Goal: Information Seeking & Learning: Learn about a topic

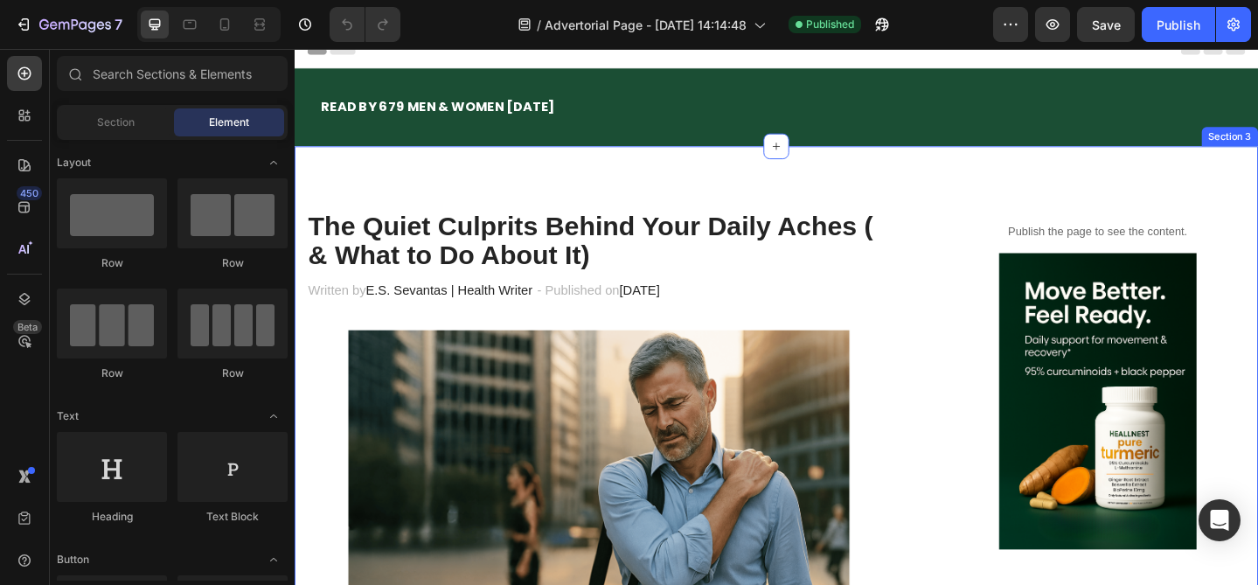
scroll to position [20, 0]
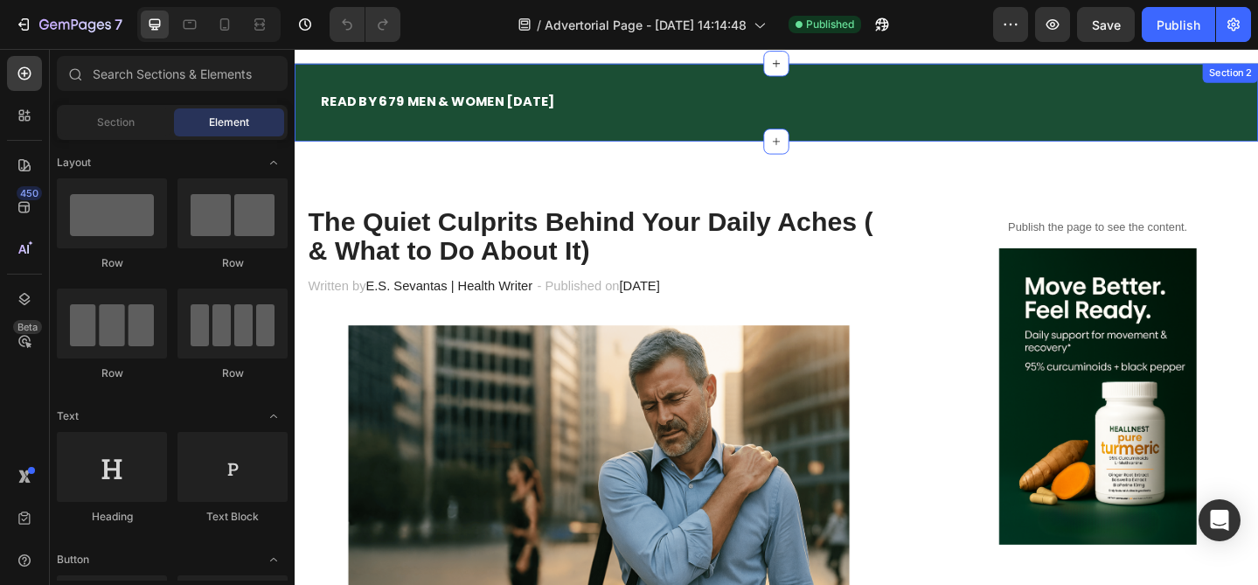
click at [659, 76] on div "READ BY 679 MEN & WOMEN [DATE] Text Block Row Section 2" at bounding box center [819, 107] width 1049 height 85
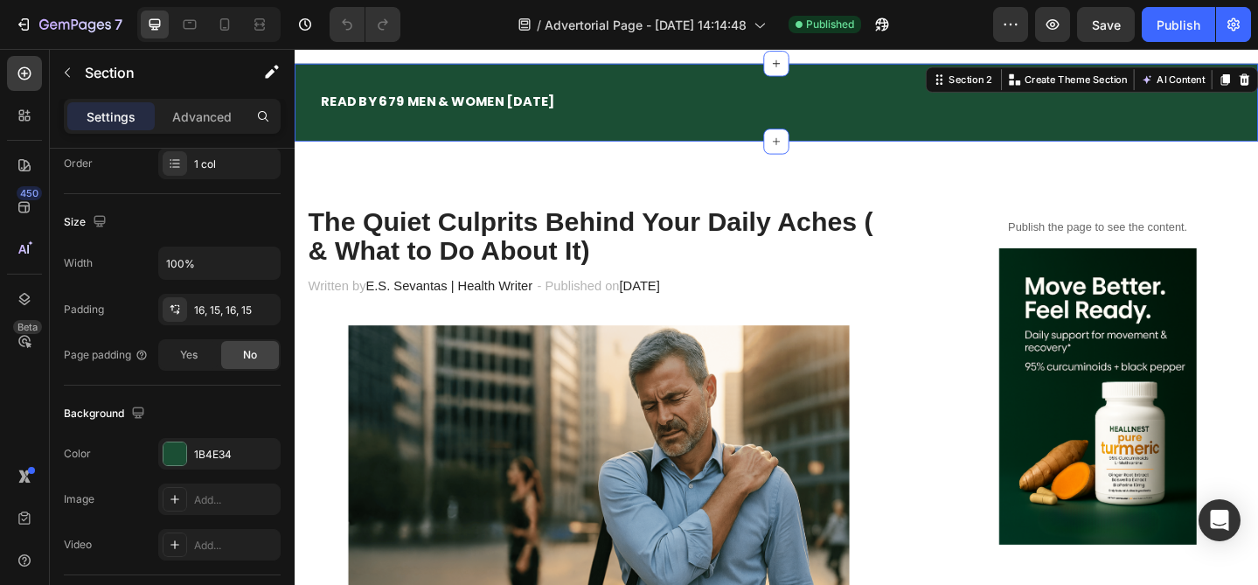
scroll to position [581, 0]
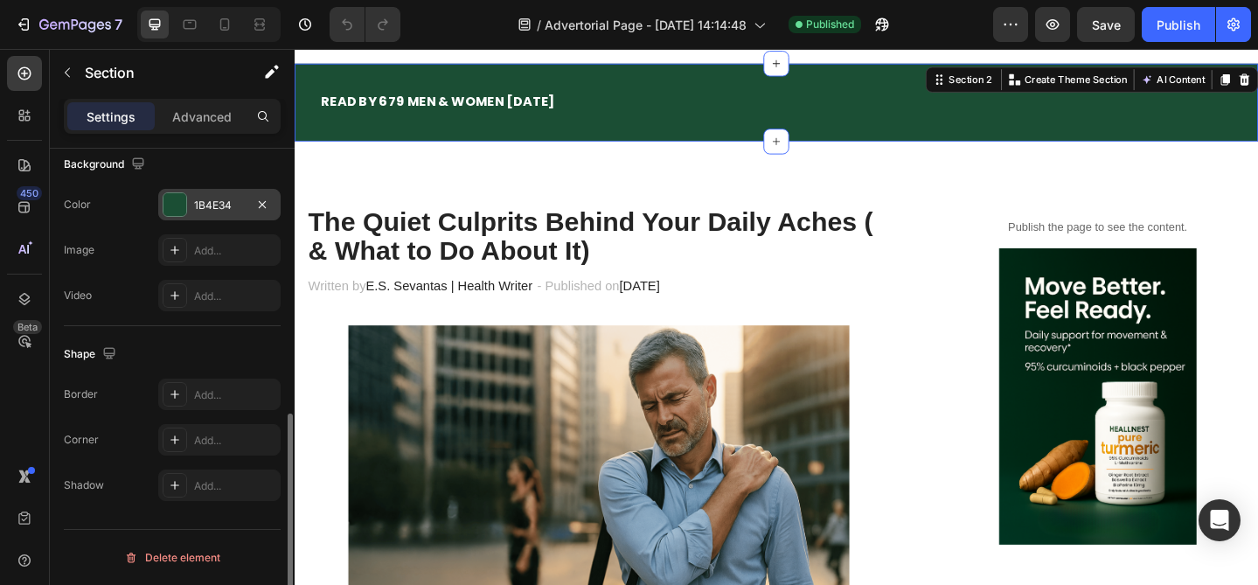
click at [221, 209] on div "1B4E34" at bounding box center [219, 206] width 51 height 16
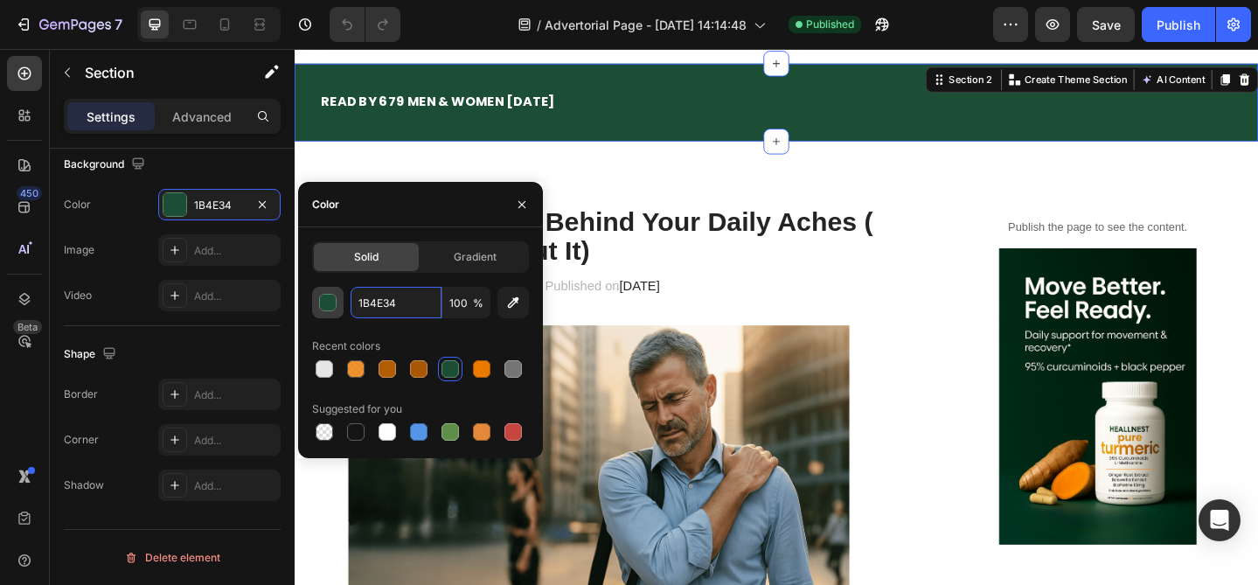
drag, startPoint x: 417, startPoint y: 303, endPoint x: 317, endPoint y: 301, distance: 99.7
click at [317, 301] on div "1B4E34 100 %" at bounding box center [420, 302] width 217 height 31
click at [380, 302] on input "1B4E34" at bounding box center [396, 302] width 91 height 31
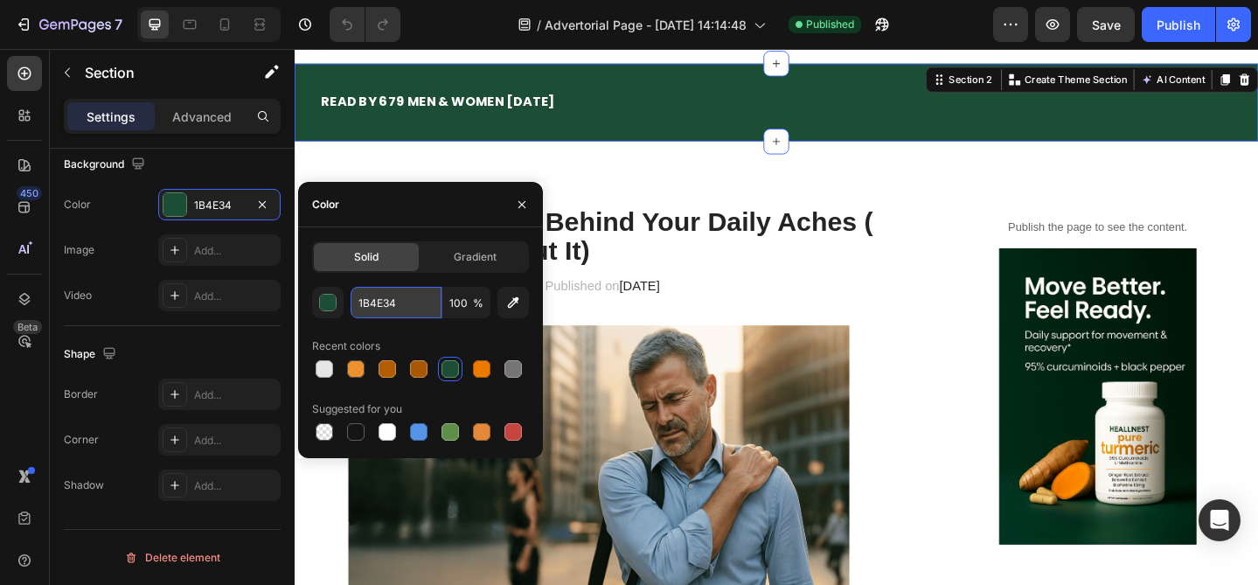
paste input "032E1D"
type input "032E1D"
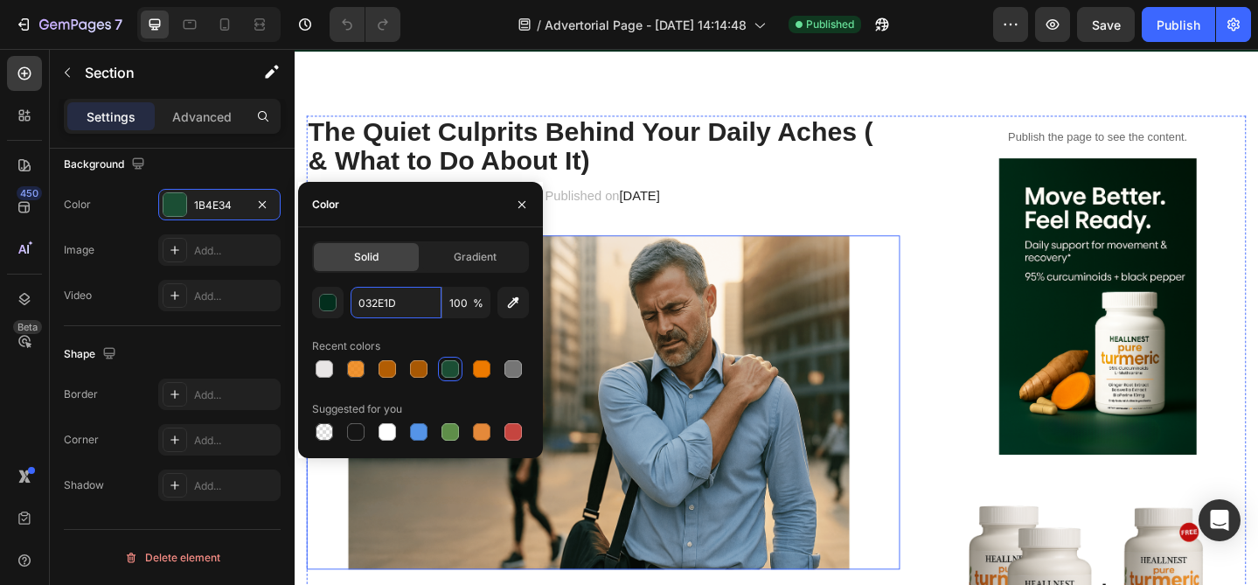
scroll to position [148, 0]
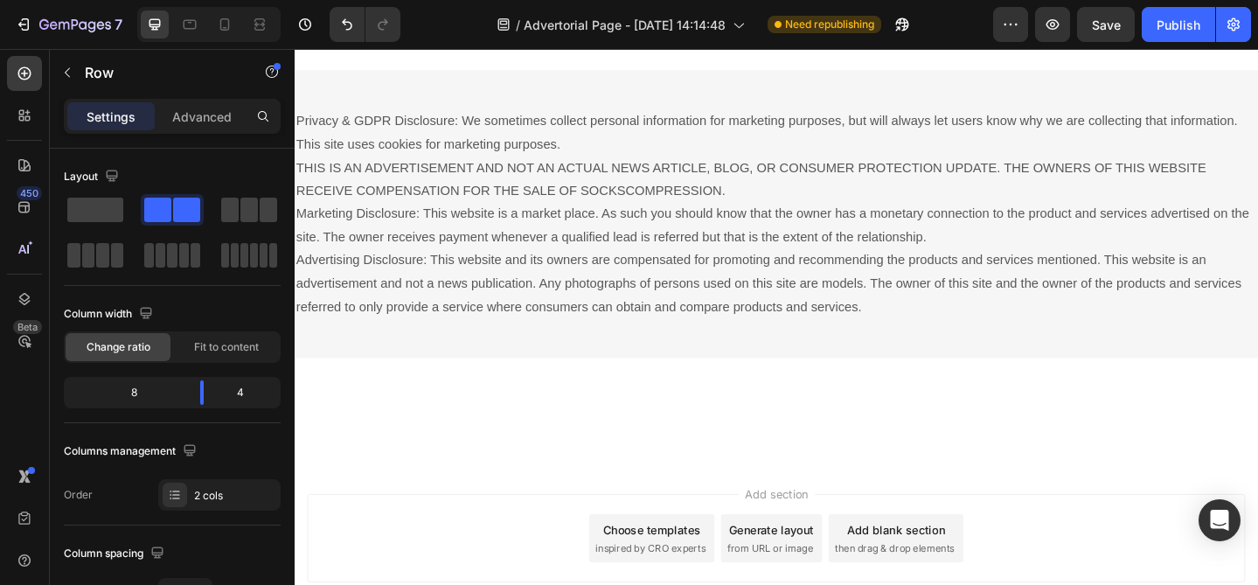
scroll to position [11229, 0]
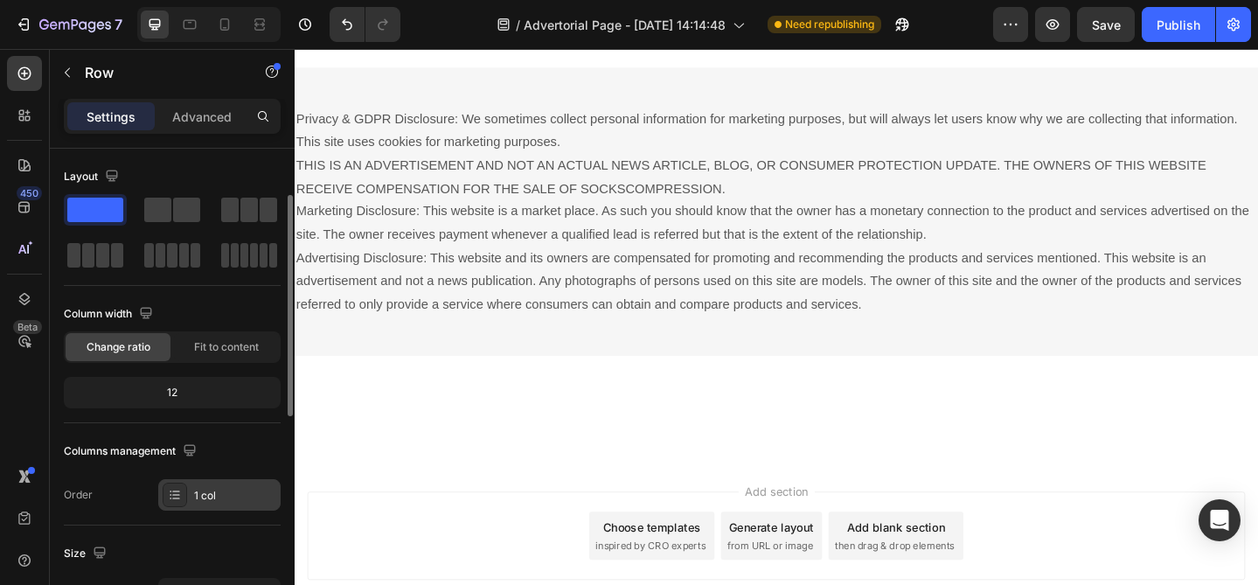
scroll to position [581, 0]
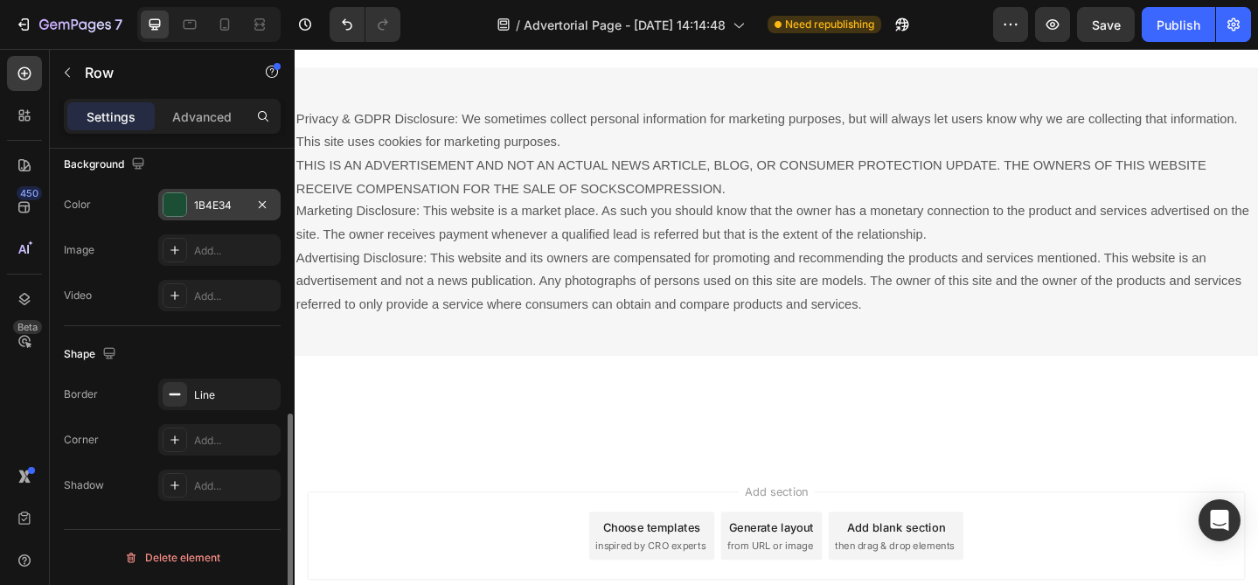
click at [218, 206] on div "1B4E34" at bounding box center [219, 206] width 51 height 16
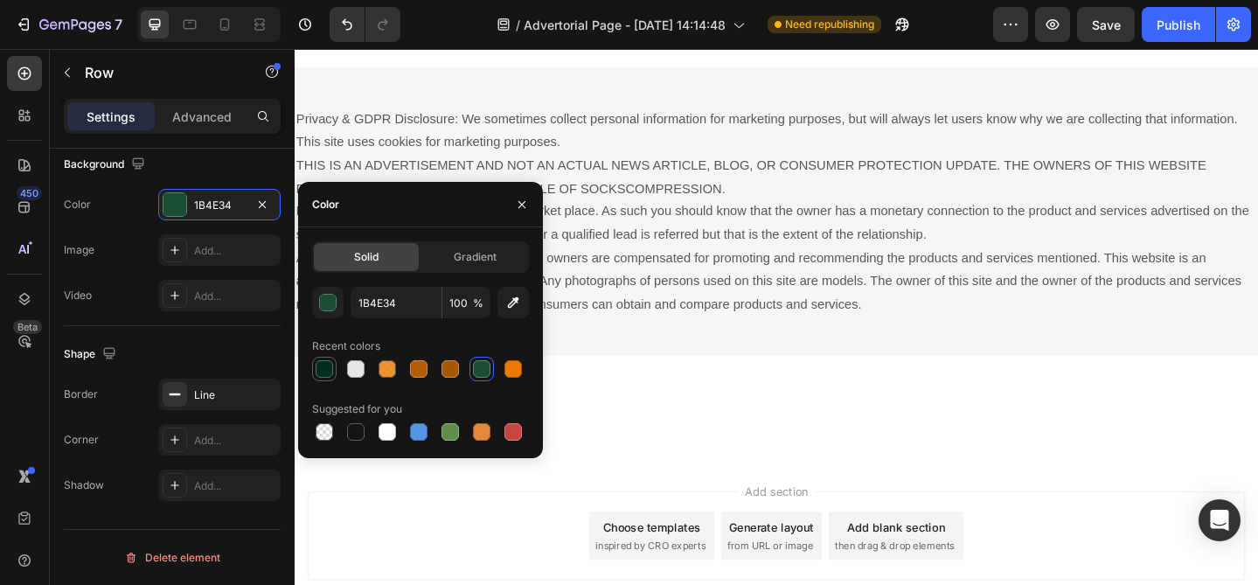
click at [331, 367] on div at bounding box center [324, 368] width 17 height 17
type input "032E1D"
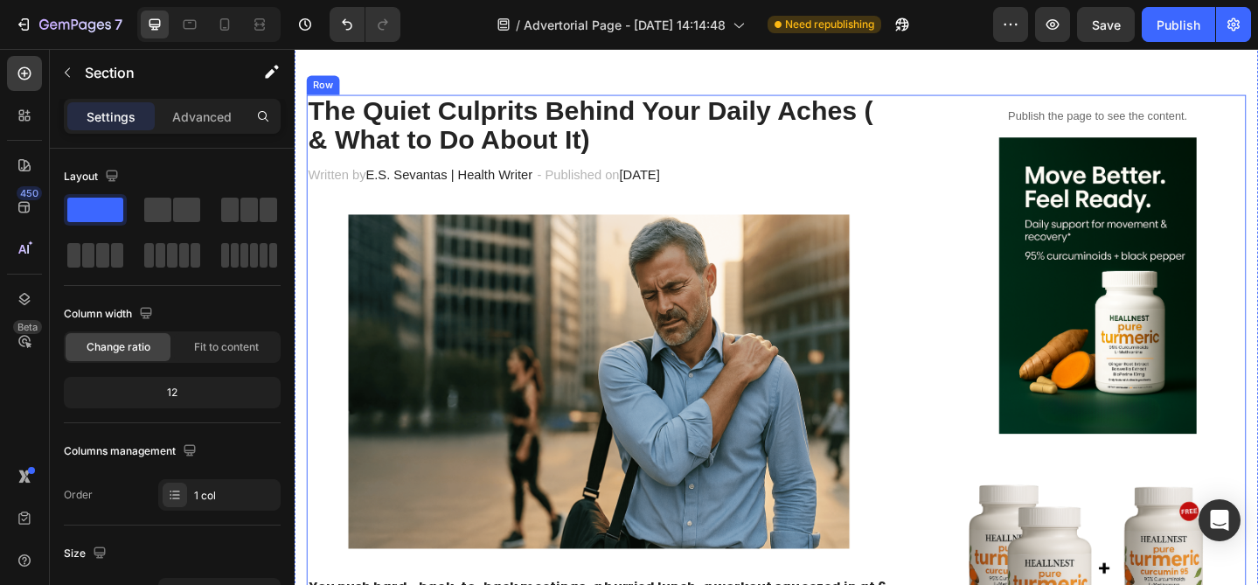
scroll to position [137, 0]
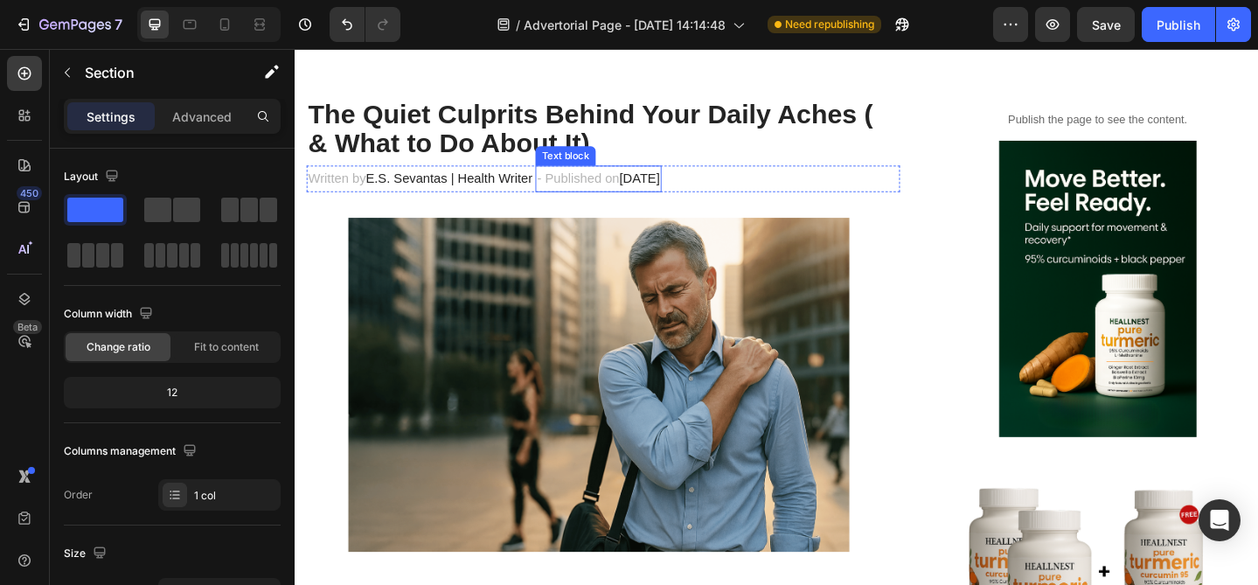
click at [680, 197] on span "[DATE]" at bounding box center [671, 189] width 44 height 15
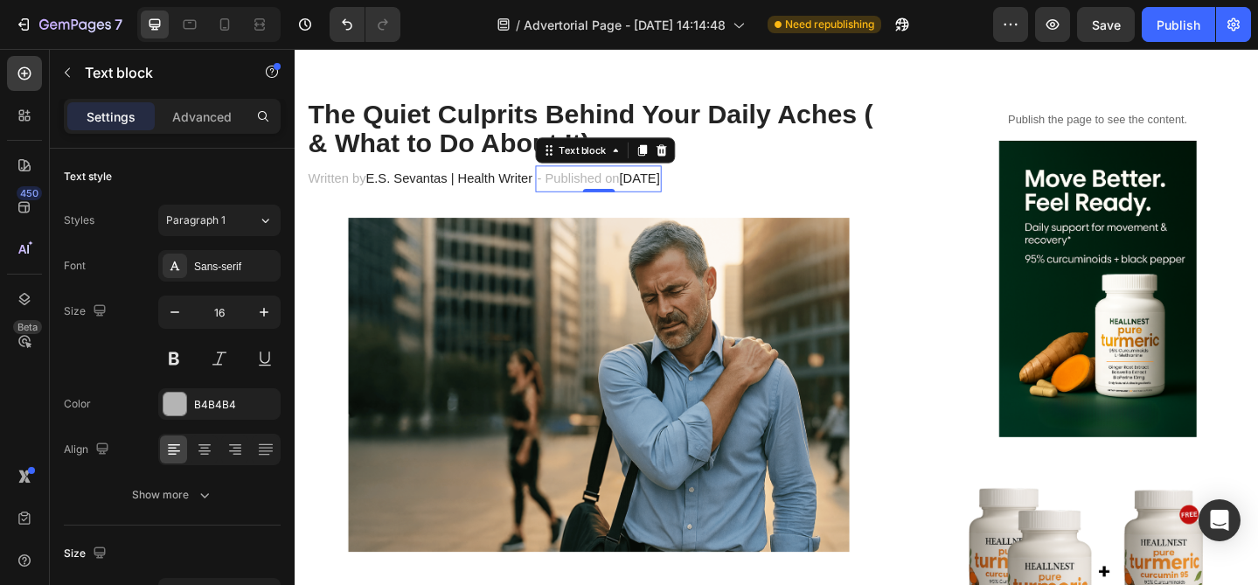
click at [679, 192] on span "[DATE]" at bounding box center [671, 189] width 44 height 15
click at [665, 193] on span "[DATE]" at bounding box center [671, 189] width 44 height 15
click at [647, 193] on p "- Published on [DATE]" at bounding box center [626, 190] width 134 height 25
click at [650, 192] on p "- Published on [DATE]" at bounding box center [626, 190] width 134 height 25
click at [641, 186] on p "- Published on [DATE]" at bounding box center [626, 190] width 134 height 25
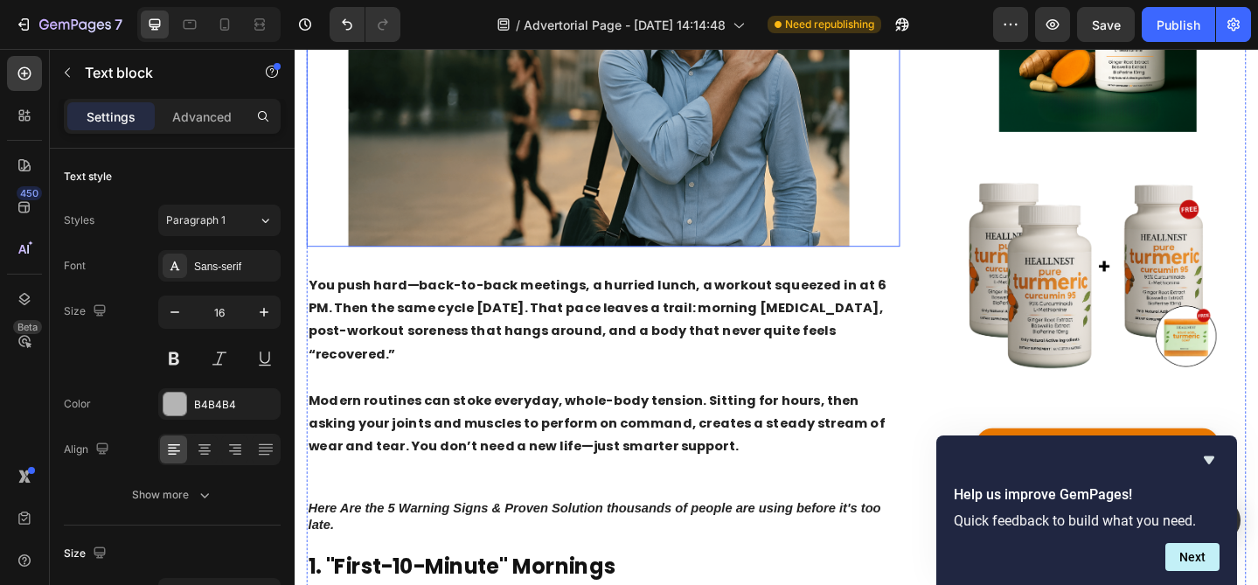
scroll to position [0, 0]
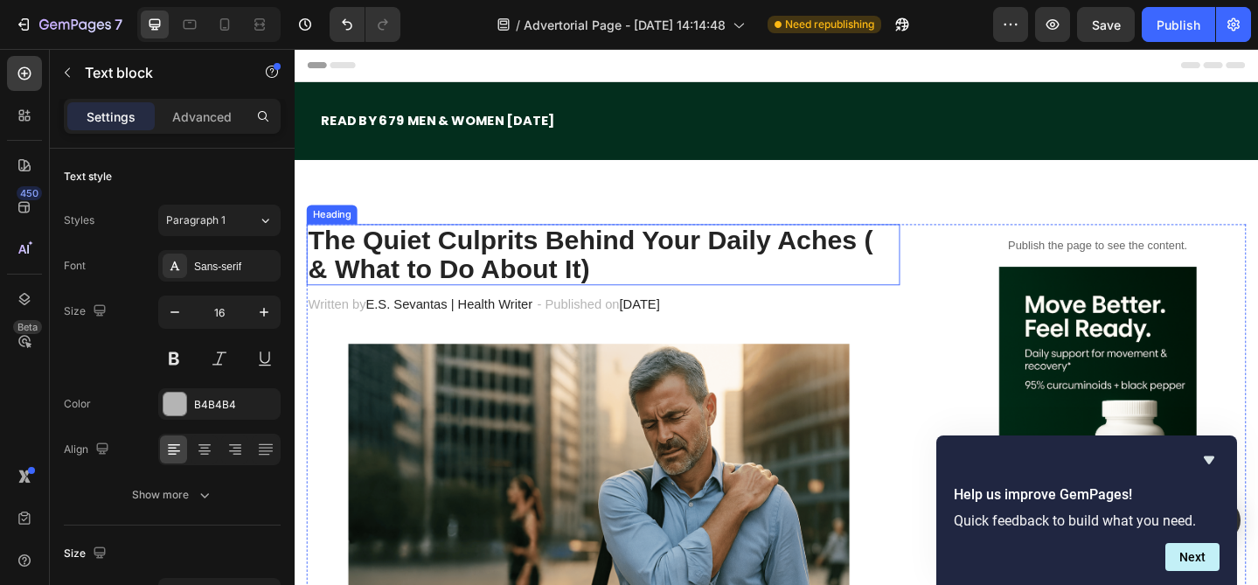
click at [554, 258] on h2 "The Quiet Culprits Behind Your Daily Aches ( & What to Do About It)" at bounding box center [631, 273] width 646 height 67
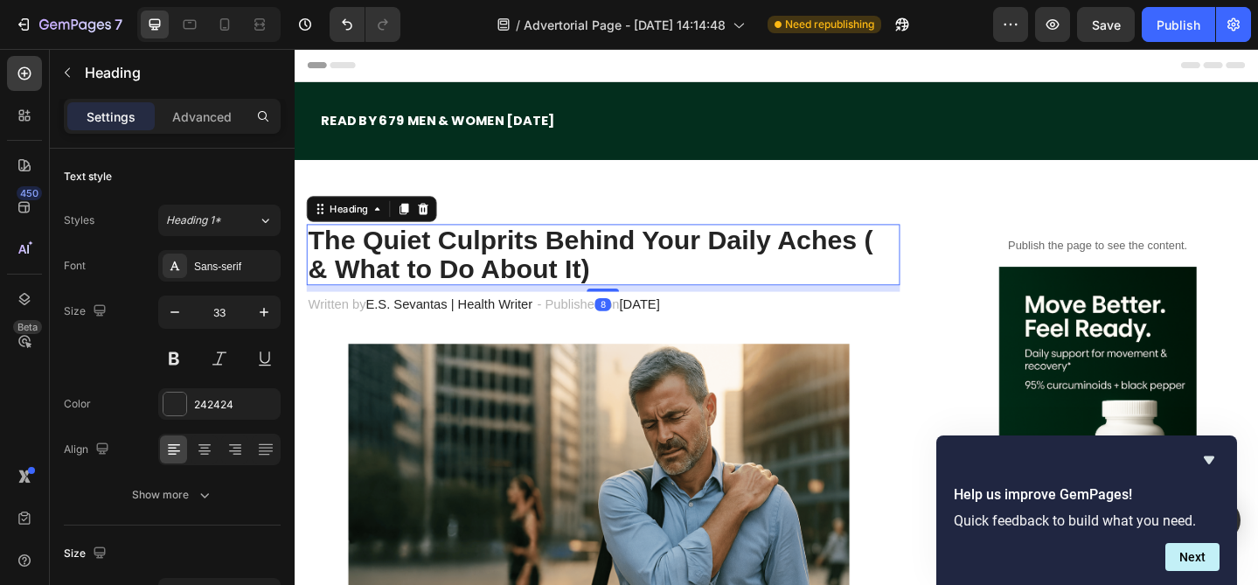
click at [610, 284] on h2 "The Quiet Culprits Behind Your Daily Aches ( & What to Do About It)" at bounding box center [631, 273] width 646 height 67
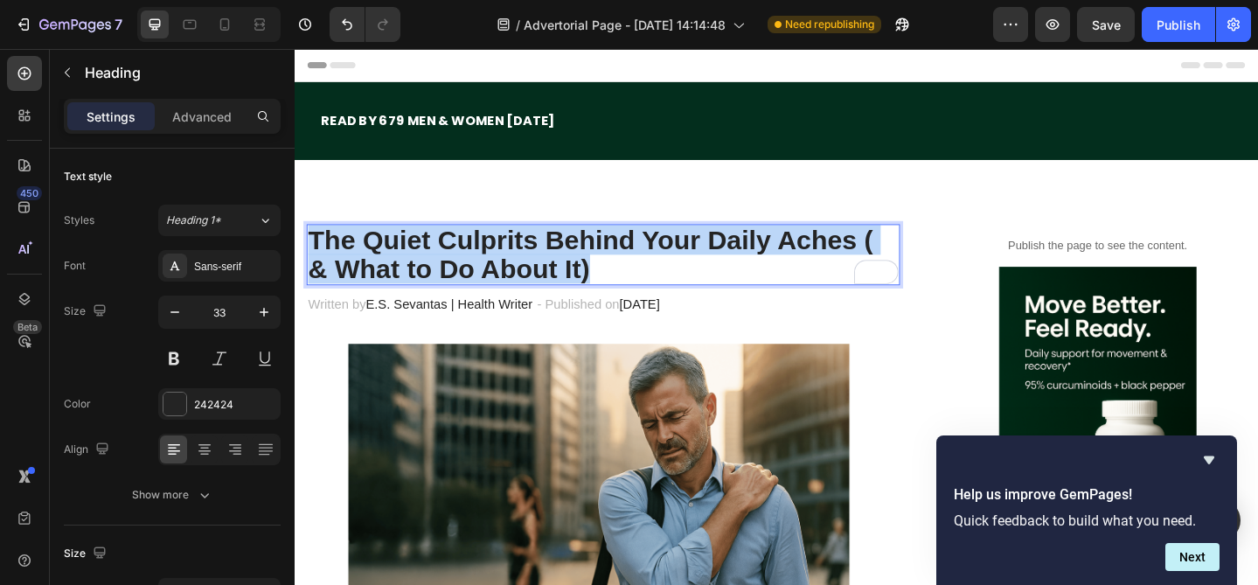
drag, startPoint x: 614, startPoint y: 287, endPoint x: 316, endPoint y: 247, distance: 300.8
click at [316, 247] on p "The Quiet Culprits Behind Your Daily Aches ( & What to Do About It)" at bounding box center [631, 273] width 643 height 64
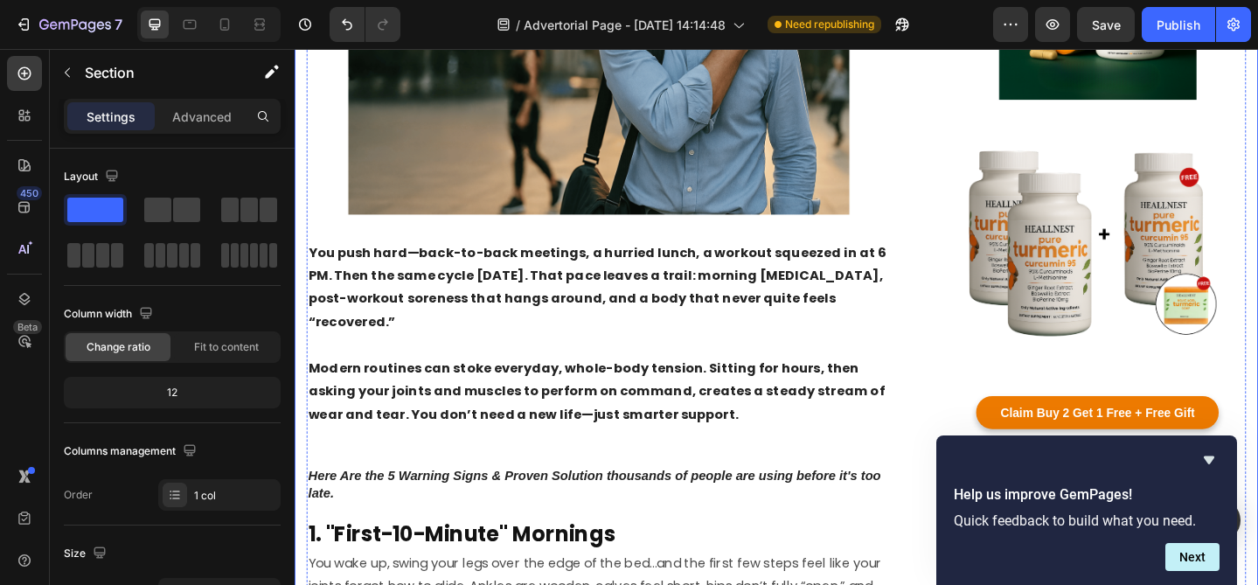
scroll to position [514, 0]
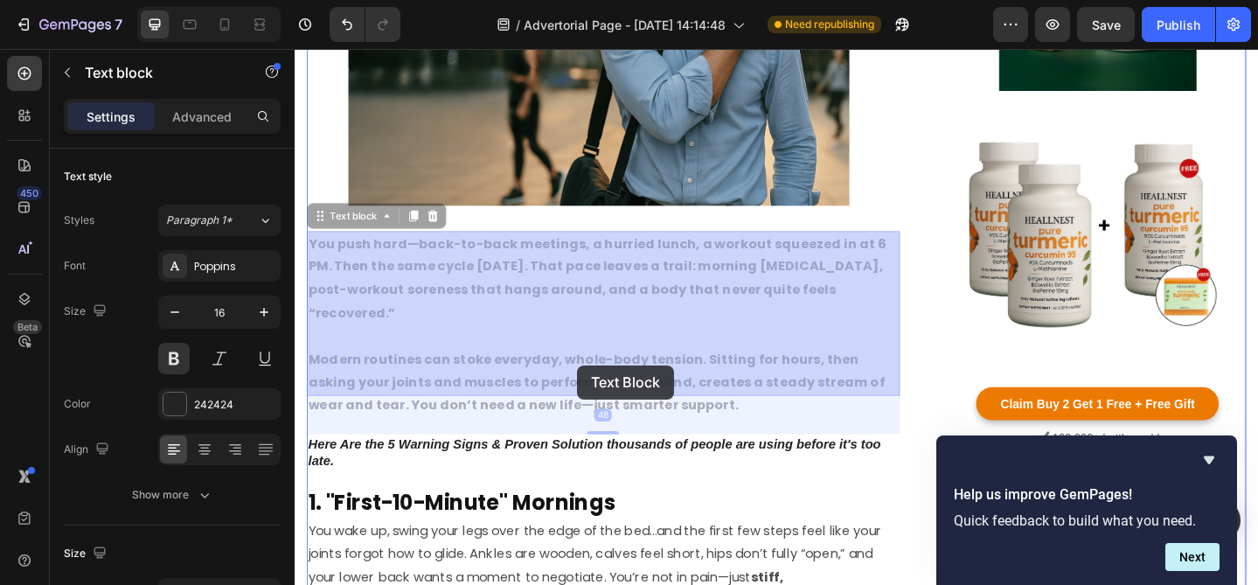
drag, startPoint x: 694, startPoint y: 418, endPoint x: 613, endPoint y: 394, distance: 84.7
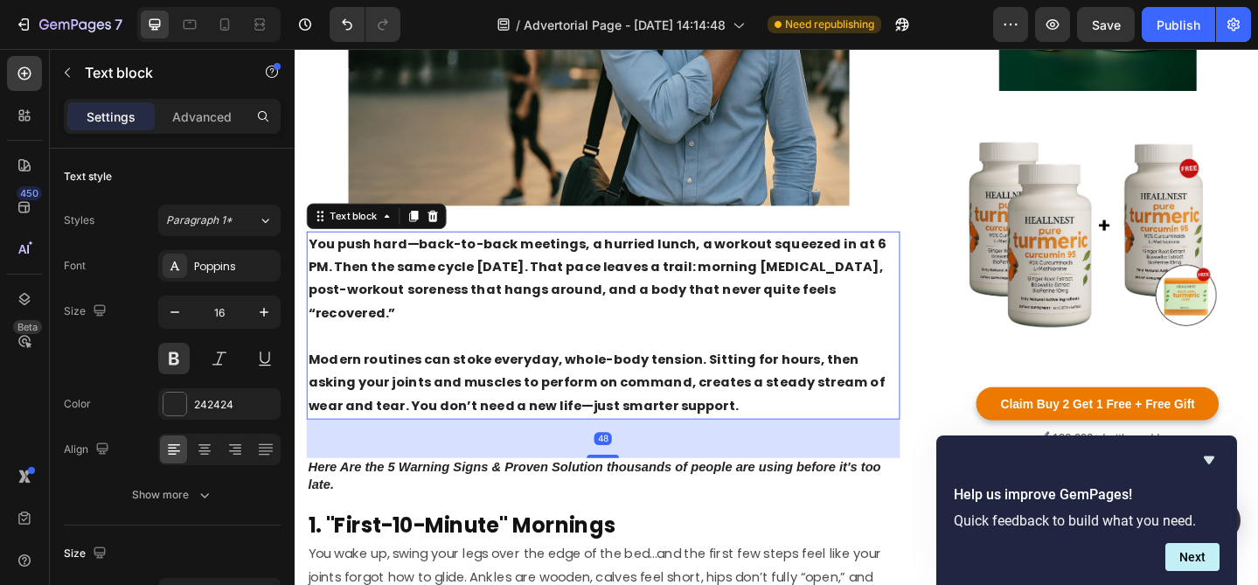
click at [674, 398] on p "Modern routines can stoke everyday, whole-body tension. Sitting for hours, then…" at bounding box center [631, 412] width 643 height 75
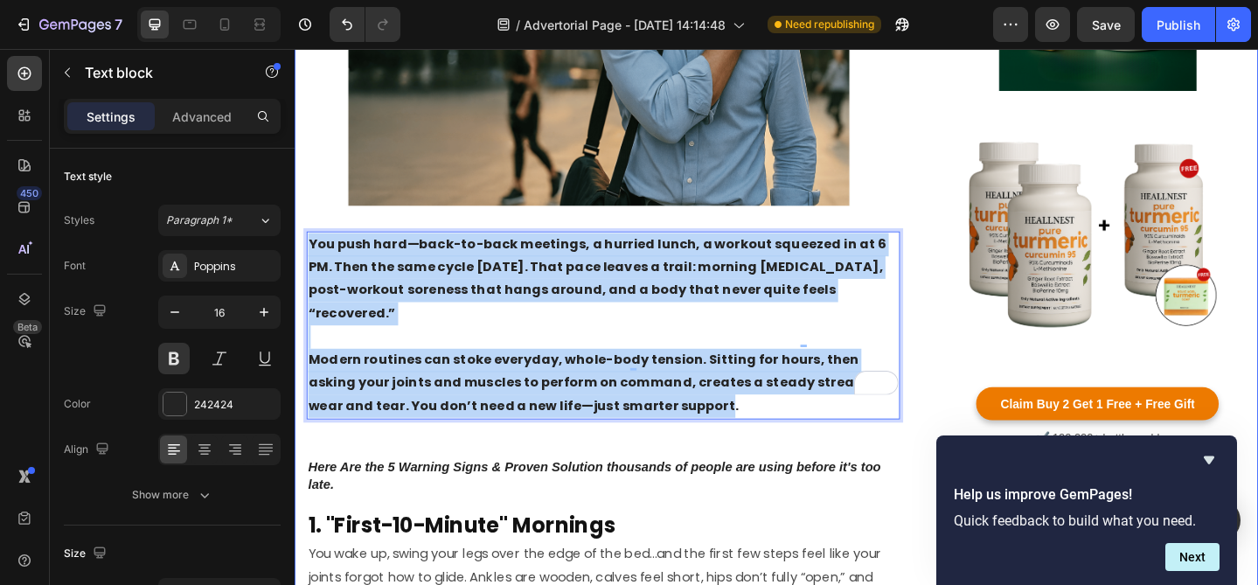
drag, startPoint x: 686, startPoint y: 411, endPoint x: 302, endPoint y: 261, distance: 412.3
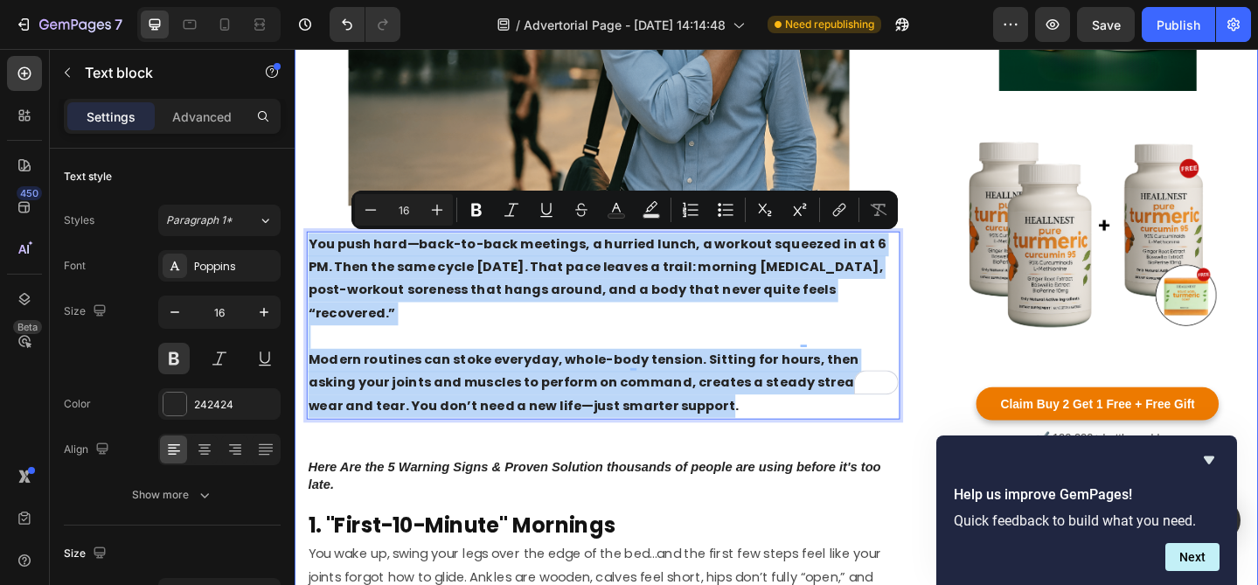
copy div "You push hard—back-to-back meetings, a hurried lunch, a workout squeezed in at …"
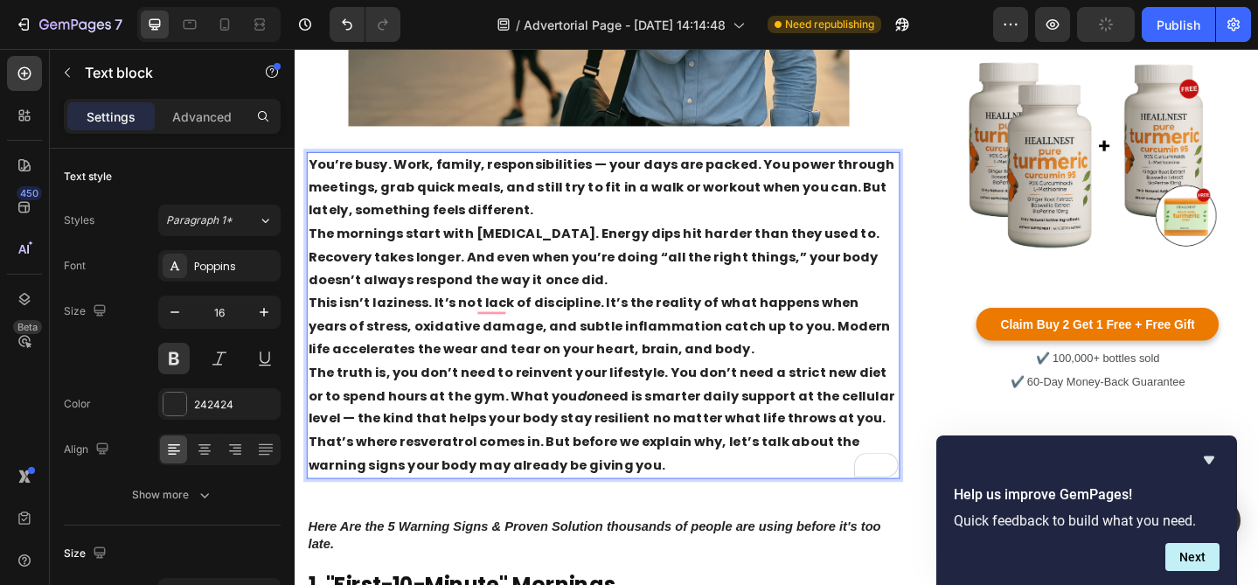
scroll to position [571, 0]
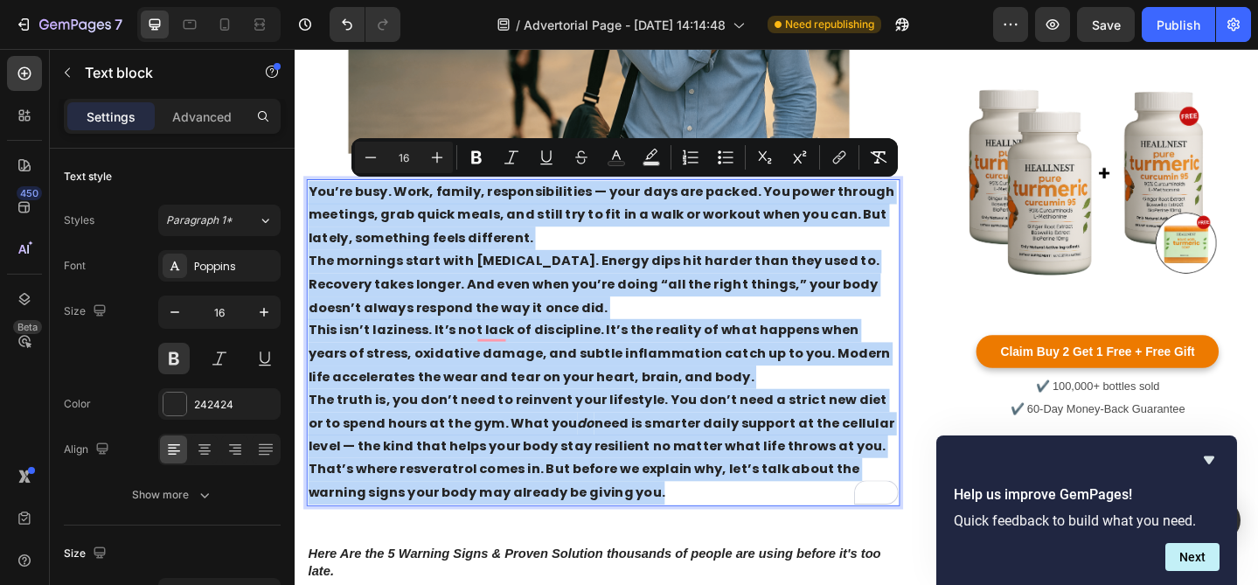
drag, startPoint x: 695, startPoint y: 528, endPoint x: 274, endPoint y: 207, distance: 529.8
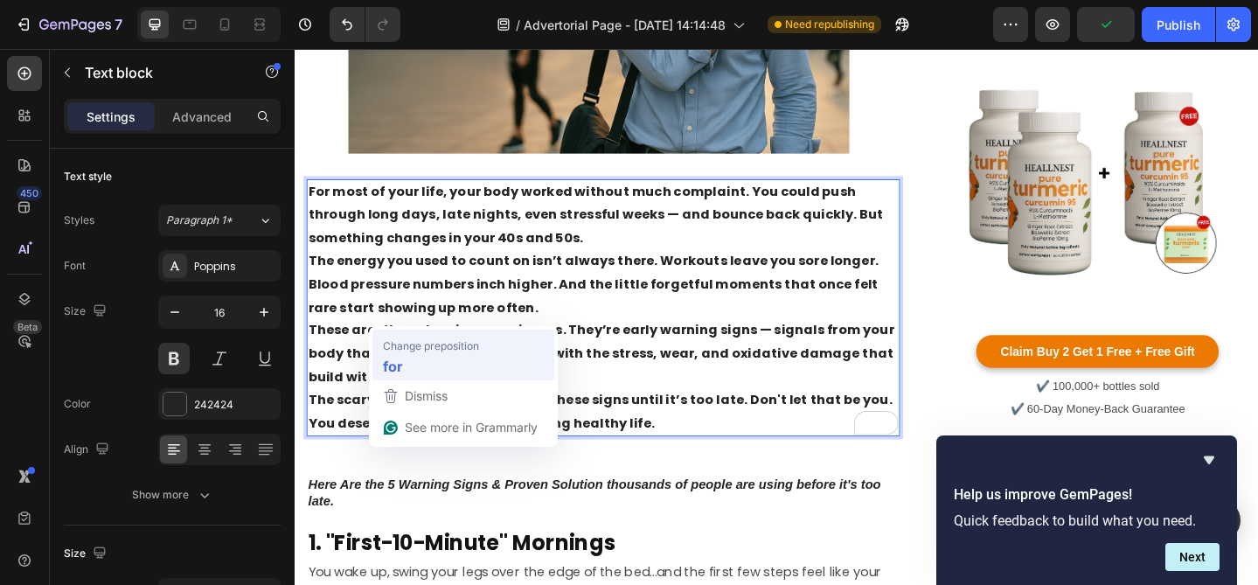
click at [428, 359] on div "for" at bounding box center [464, 366] width 168 height 28
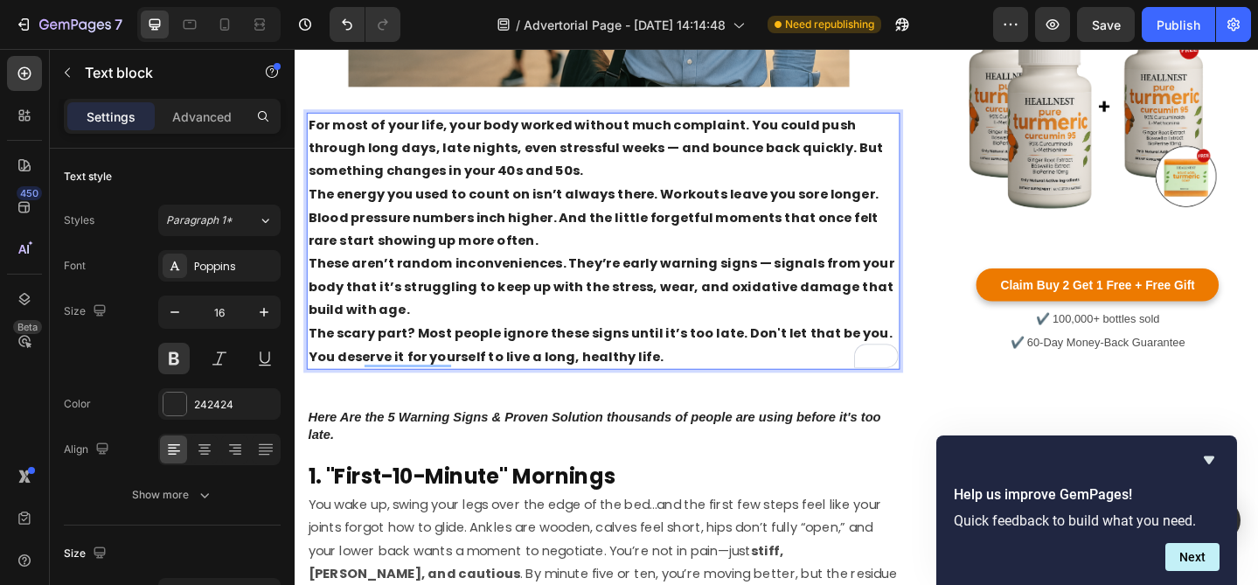
scroll to position [685, 0]
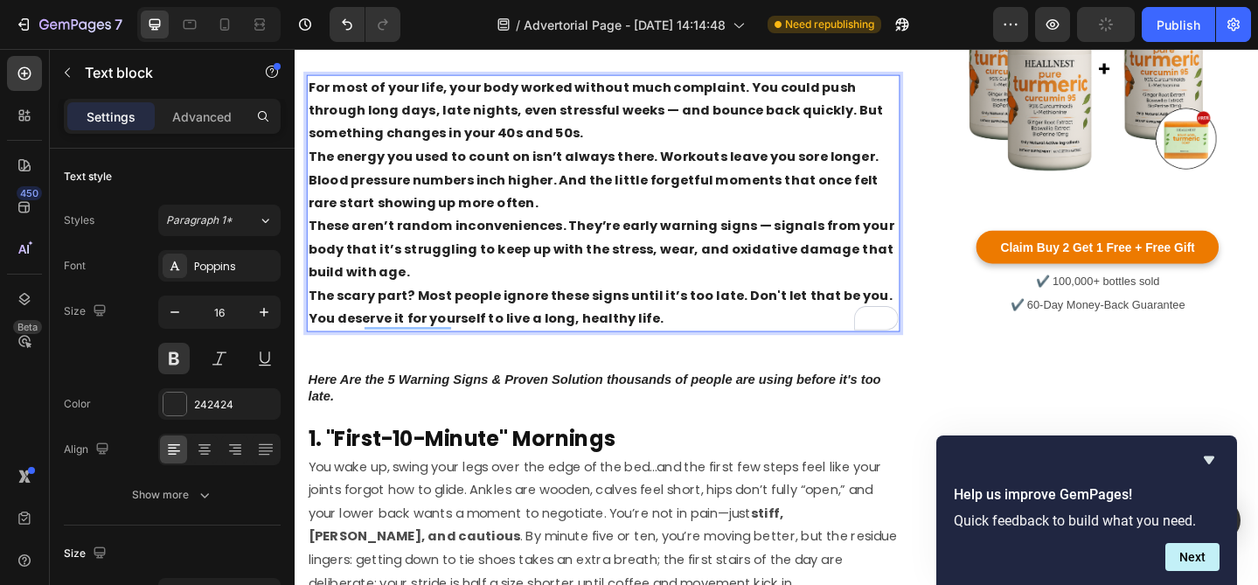
click at [631, 294] on p "These aren’t random inconveniences. They’re early warning signs — signals from …" at bounding box center [631, 266] width 643 height 75
click at [633, 324] on p "The scary part? Most people ignore these signs until it’s too late. Don't let t…" at bounding box center [631, 330] width 643 height 51
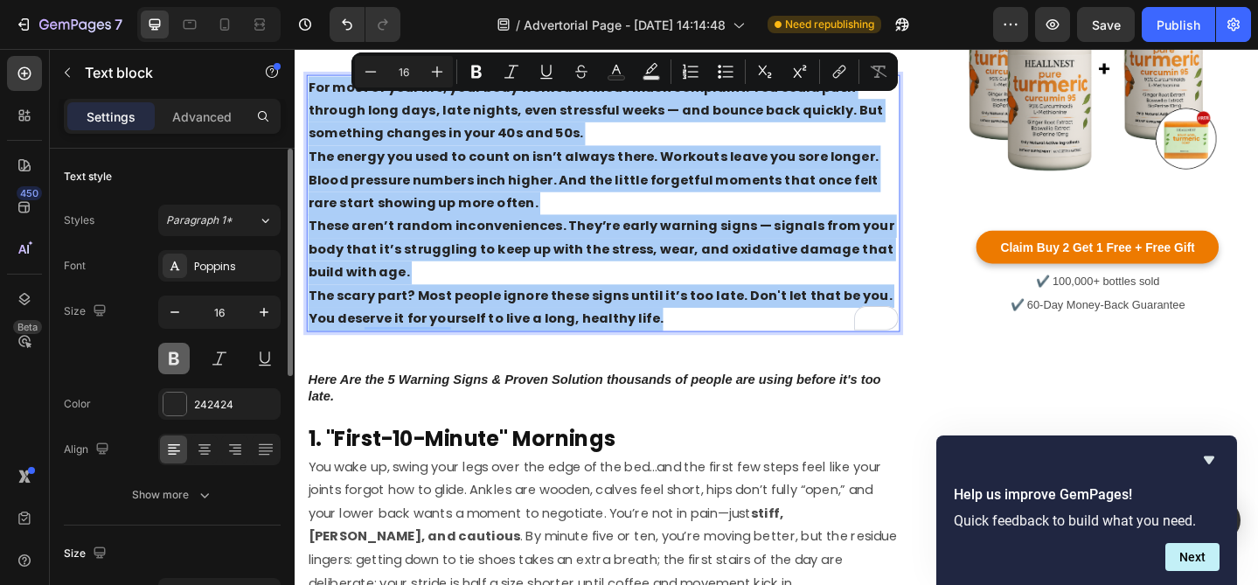
click at [182, 360] on button at bounding box center [173, 358] width 31 height 31
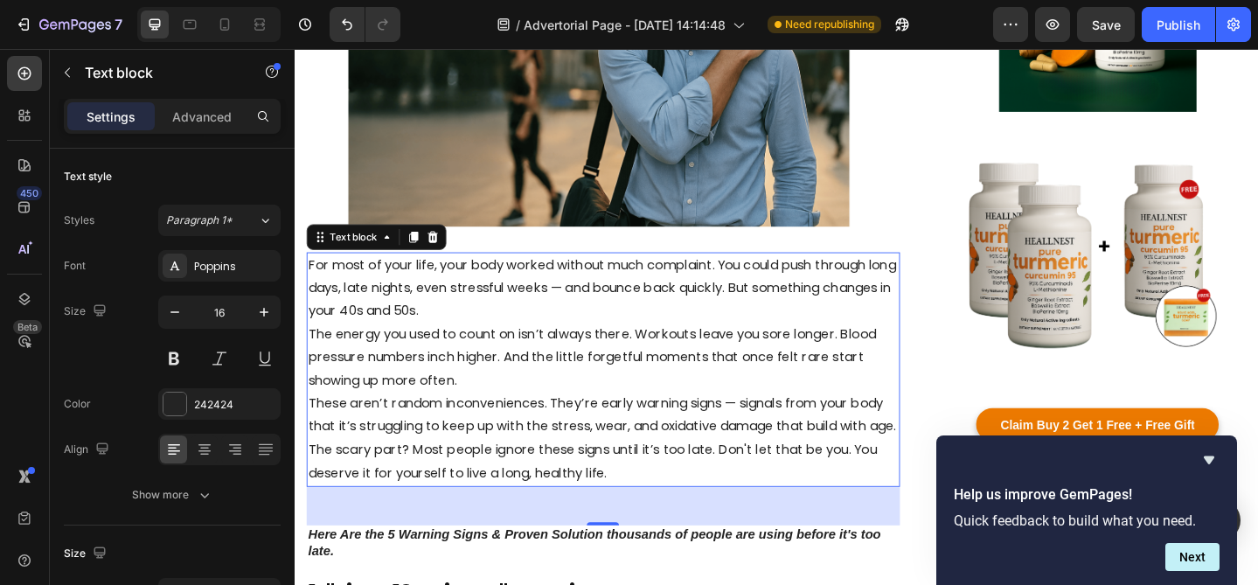
scroll to position [490, 0]
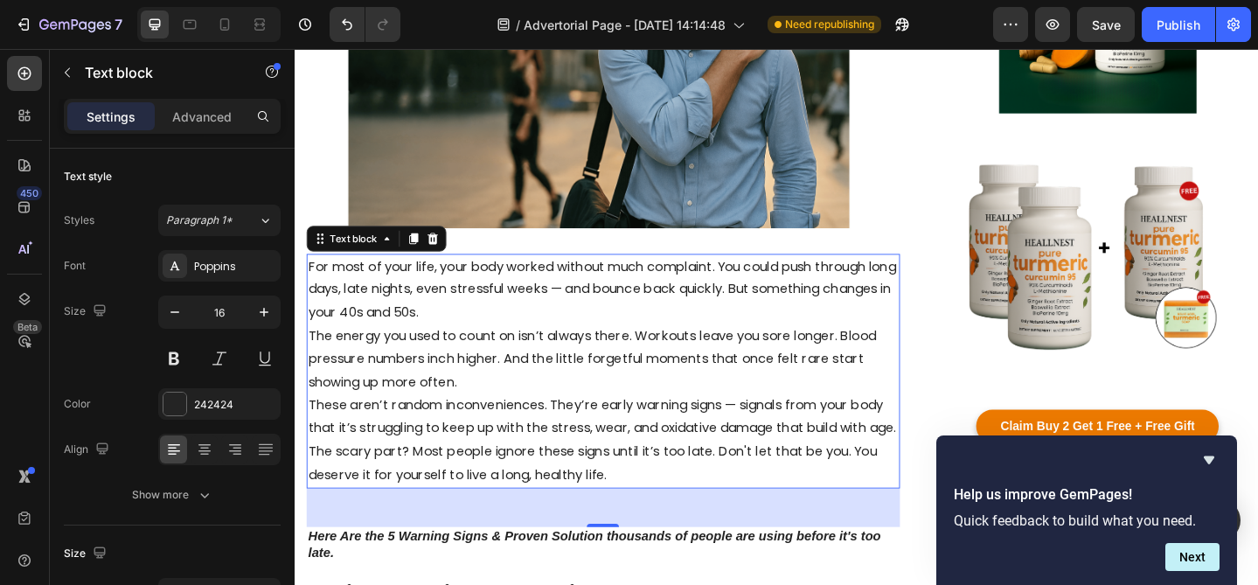
click at [530, 336] on p "For most of your life, your body worked without much complaint. You could push …" at bounding box center [631, 311] width 643 height 75
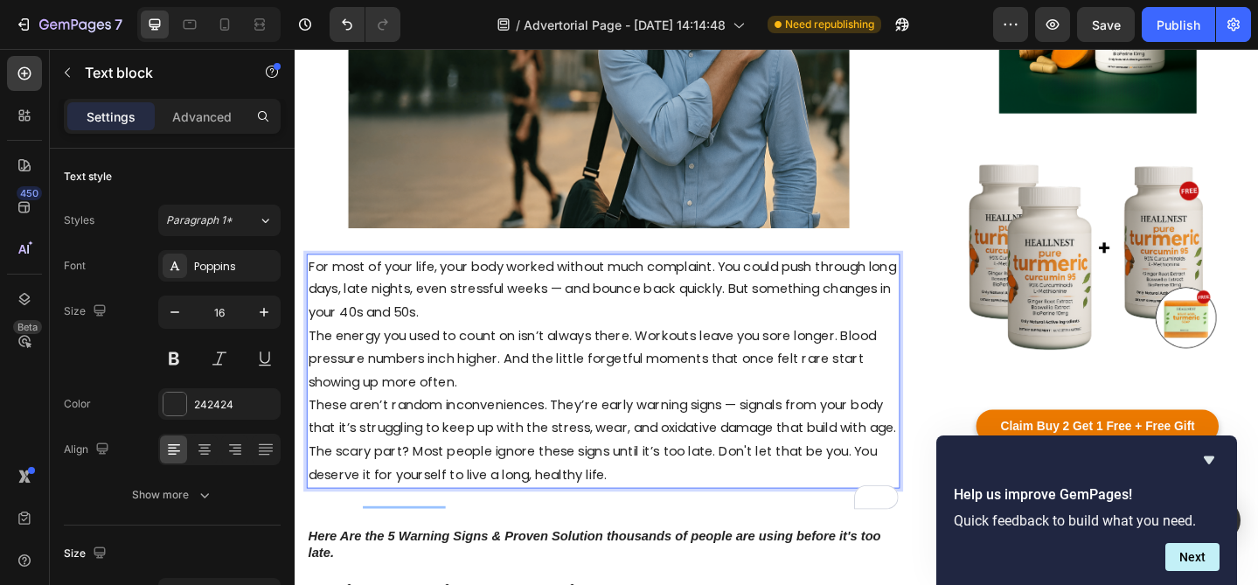
click at [837, 287] on p "For most of your life, your body worked without much complaint. You could push …" at bounding box center [631, 311] width 643 height 75
drag, startPoint x: 835, startPoint y: 286, endPoint x: 842, endPoint y: 296, distance: 11.9
click at [842, 296] on p "For most of your life, your body worked without much complaint. You could push …" at bounding box center [631, 311] width 643 height 75
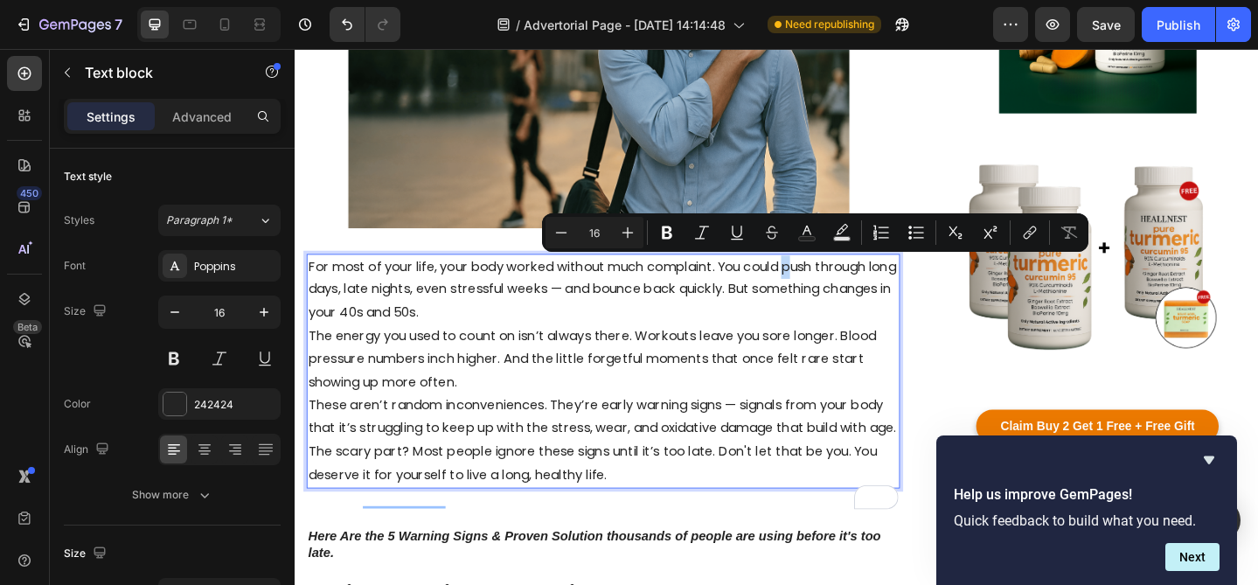
click at [842, 296] on p "For most of your life, your body worked without much complaint. You could push …" at bounding box center [631, 311] width 643 height 75
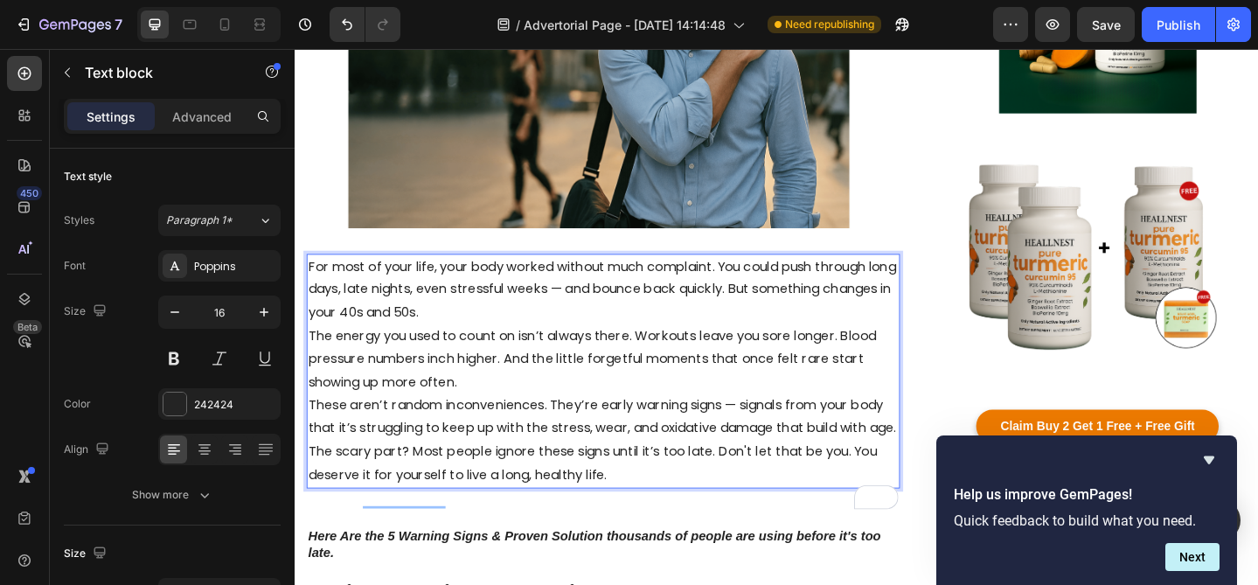
click at [834, 285] on p "For most of your life, your body worked without much complaint. You could push …" at bounding box center [631, 311] width 643 height 75
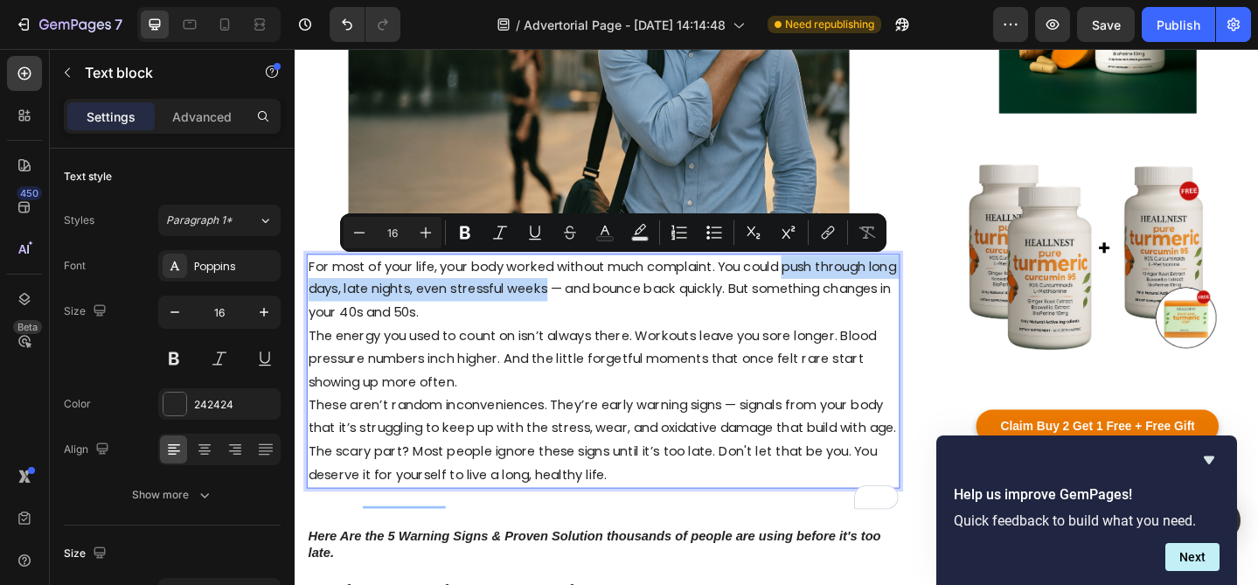
drag, startPoint x: 834, startPoint y: 285, endPoint x: 607, endPoint y: 316, distance: 229.4
click at [607, 316] on p "For most of your life, your body worked without much complaint. You could push …" at bounding box center [631, 311] width 643 height 75
click at [471, 236] on icon "Editor contextual toolbar" at bounding box center [465, 232] width 17 height 17
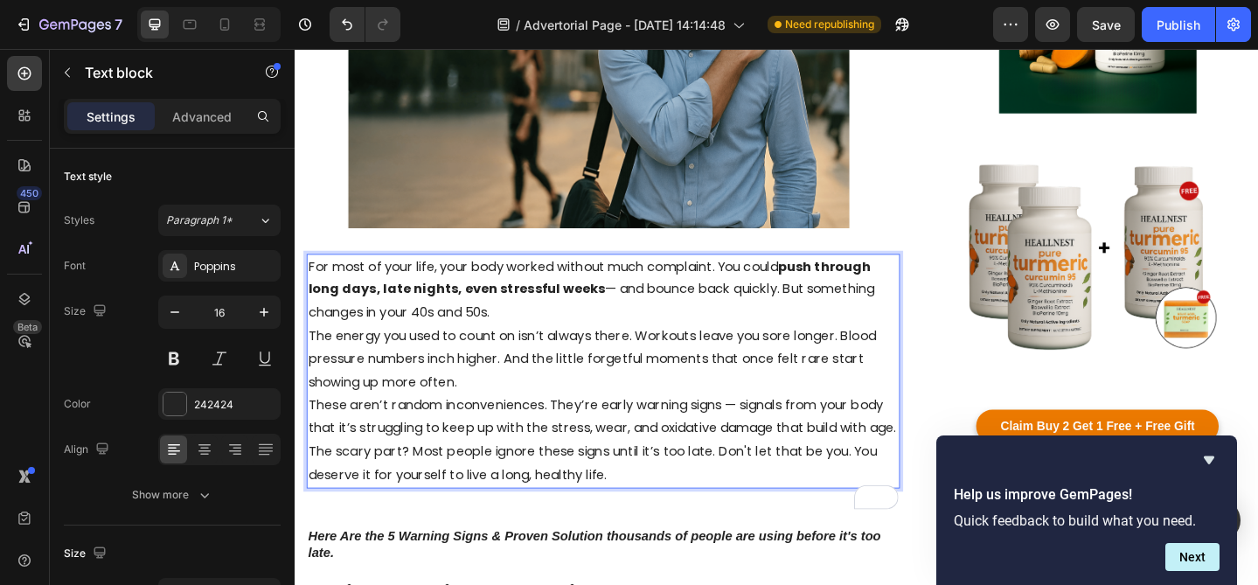
click at [831, 312] on p "For most of your life, your body worked without much complaint. You could push …" at bounding box center [631, 311] width 643 height 75
drag, startPoint x: 826, startPoint y: 312, endPoint x: 838, endPoint y: 333, distance: 24.3
click at [838, 334] on p "For most of your life, your body worked without much complaint. You could push …" at bounding box center [631, 311] width 643 height 75
click at [575, 340] on p "For most of your life, your body worked without much complaint. You could push …" at bounding box center [631, 311] width 643 height 75
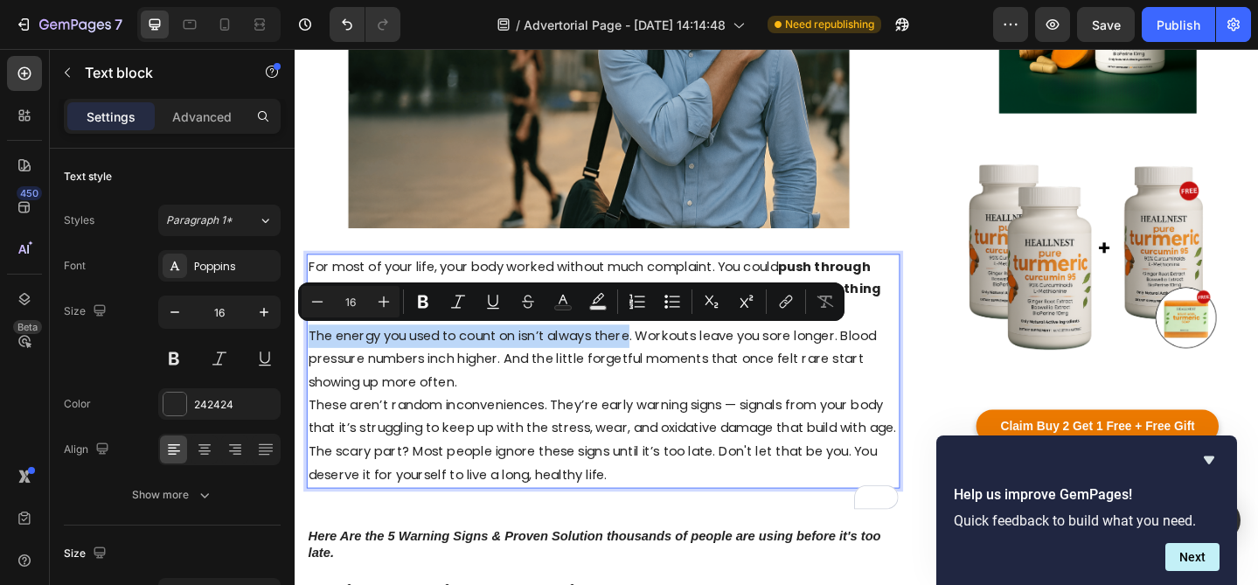
drag, startPoint x: 311, startPoint y: 364, endPoint x: 664, endPoint y: 358, distance: 352.5
click at [664, 358] on p "The energy you used to count on isn’t always there. Workouts leave you sore lon…" at bounding box center [631, 386] width 643 height 75
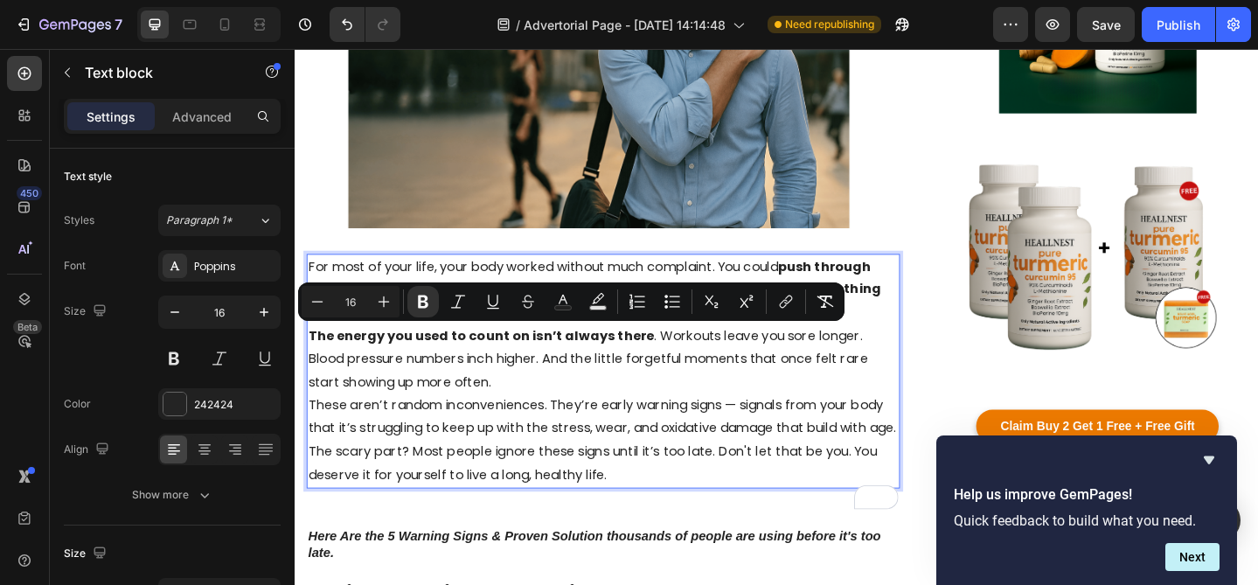
click at [899, 357] on p "The energy you used to count on isn’t always there . Workouts leave you sore lo…" at bounding box center [631, 386] width 643 height 75
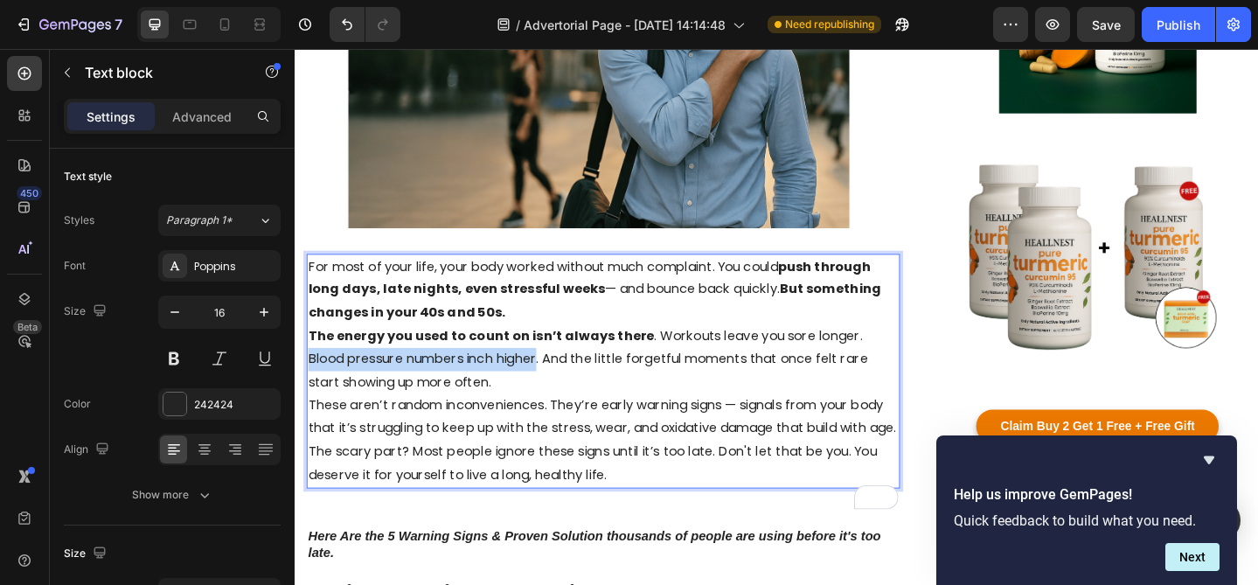
drag, startPoint x: 903, startPoint y: 357, endPoint x: 517, endPoint y: 390, distance: 388.0
click at [517, 390] on p "The energy you used to count on isn’t always there . Workouts leave you sore lo…" at bounding box center [631, 386] width 643 height 75
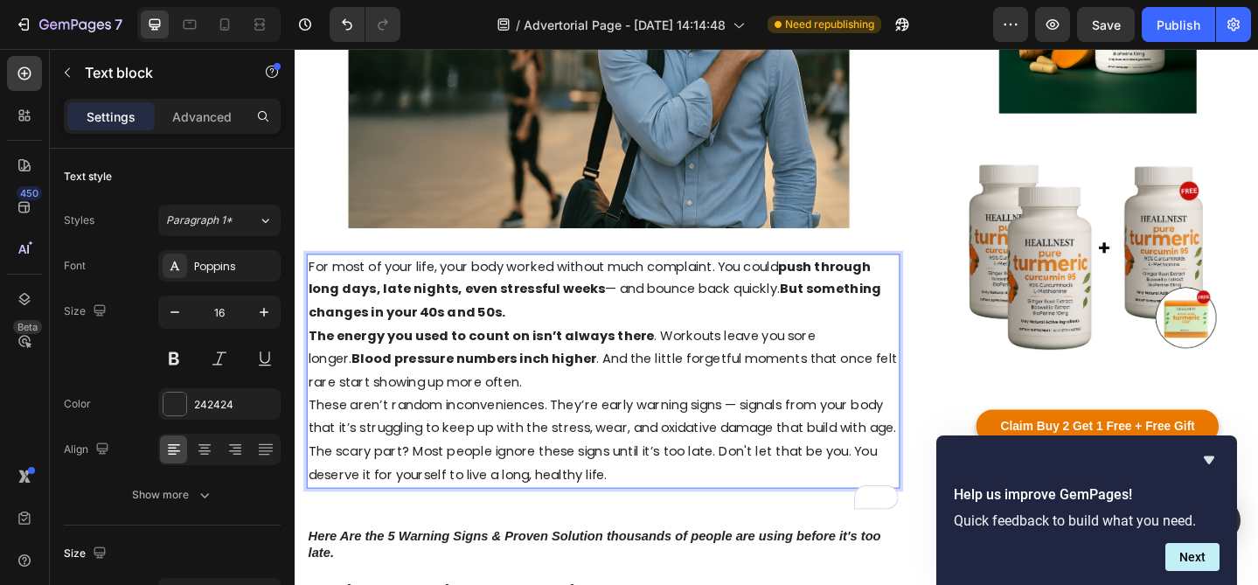
click at [581, 415] on p "The energy you used to count on isn’t always there . Workouts leave you sore lo…" at bounding box center [631, 386] width 643 height 75
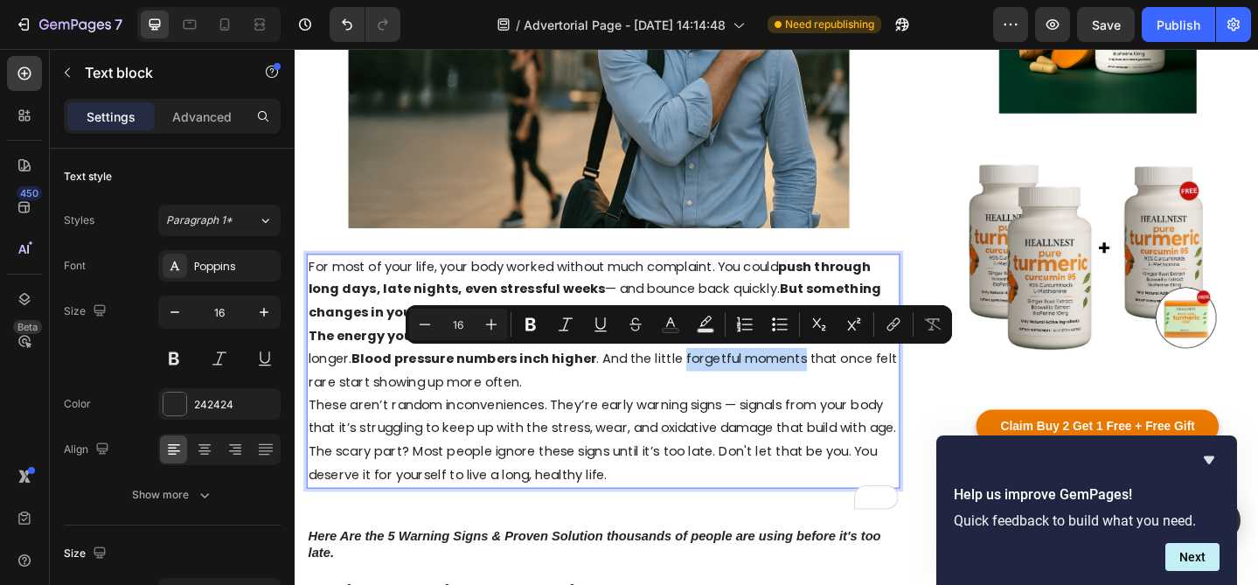
drag, startPoint x: 624, startPoint y: 385, endPoint x: 752, endPoint y: 380, distance: 128.6
click at [752, 380] on p "The energy you used to count on isn’t always there . Workouts leave you sore lo…" at bounding box center [631, 386] width 643 height 75
click at [773, 459] on p "These aren’t random inconveniences. They’re early warning signs — signals from …" at bounding box center [631, 449] width 643 height 51
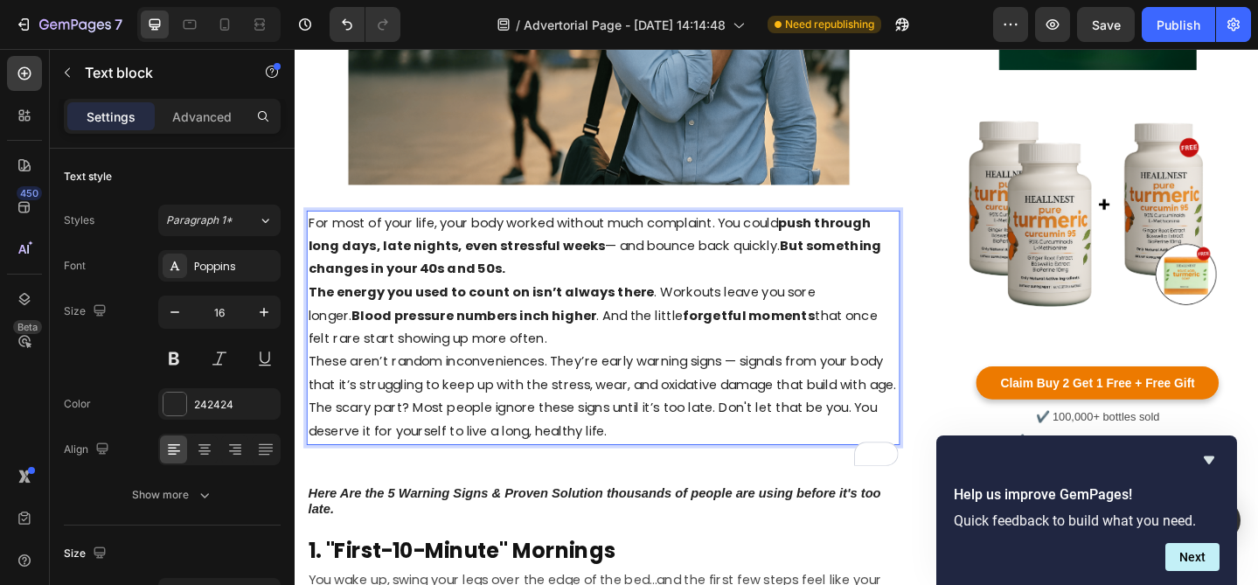
scroll to position [542, 0]
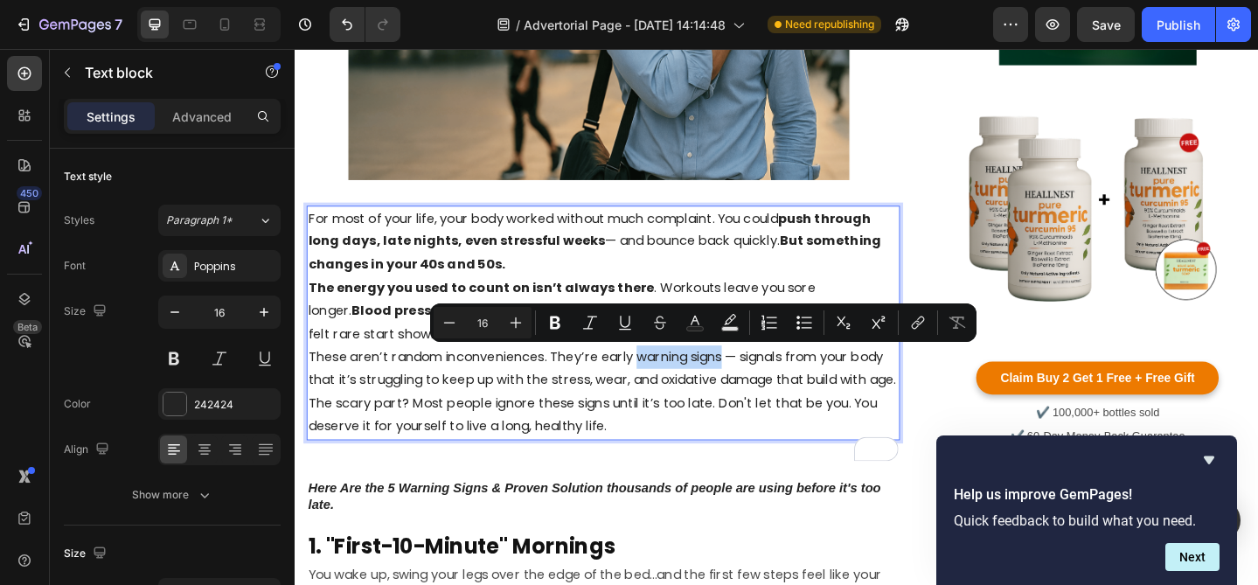
drag, startPoint x: 667, startPoint y: 386, endPoint x: 764, endPoint y: 385, distance: 97.1
click at [764, 385] on p "These aren’t random inconveniences. They’re early warning signs — signals from …" at bounding box center [631, 397] width 643 height 51
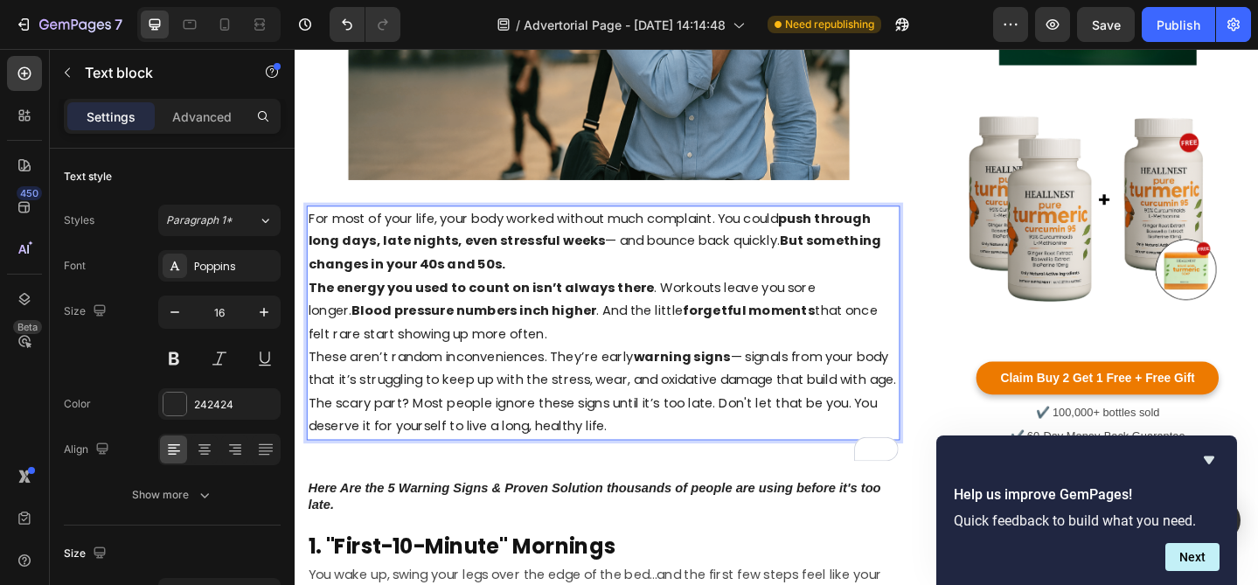
click at [791, 422] on p "These aren’t random inconveniences. They’re early warning signs — signals from …" at bounding box center [631, 397] width 643 height 51
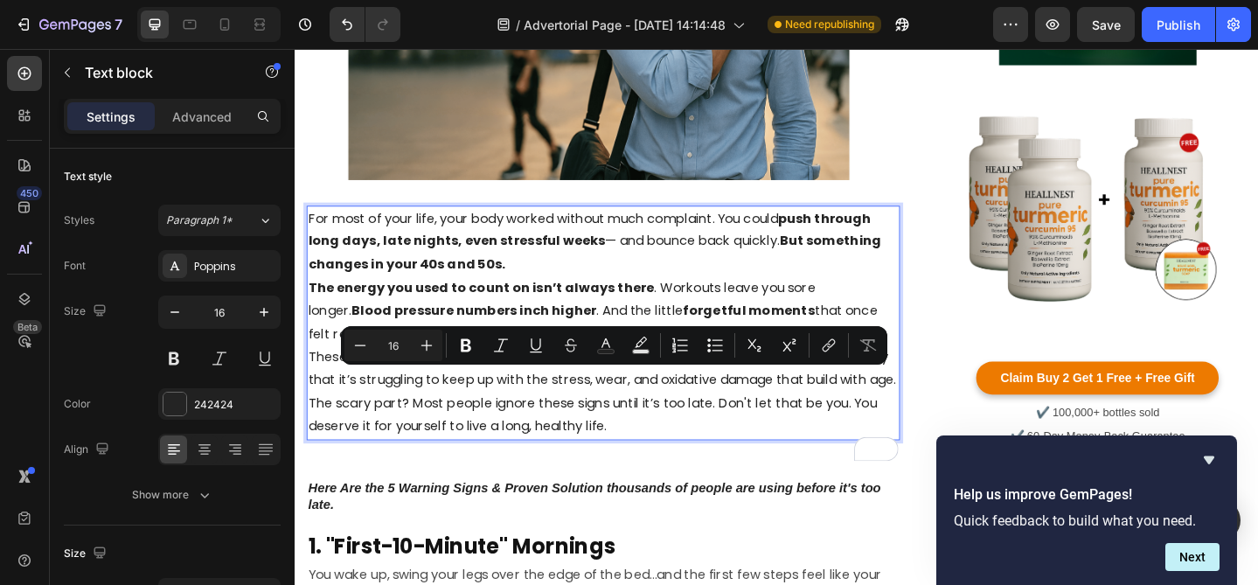
drag, startPoint x: 576, startPoint y: 411, endPoint x: 640, endPoint y: 426, distance: 65.5
click at [640, 422] on p "These aren’t random inconveniences. They’re early warning signs — signals from …" at bounding box center [631, 397] width 643 height 51
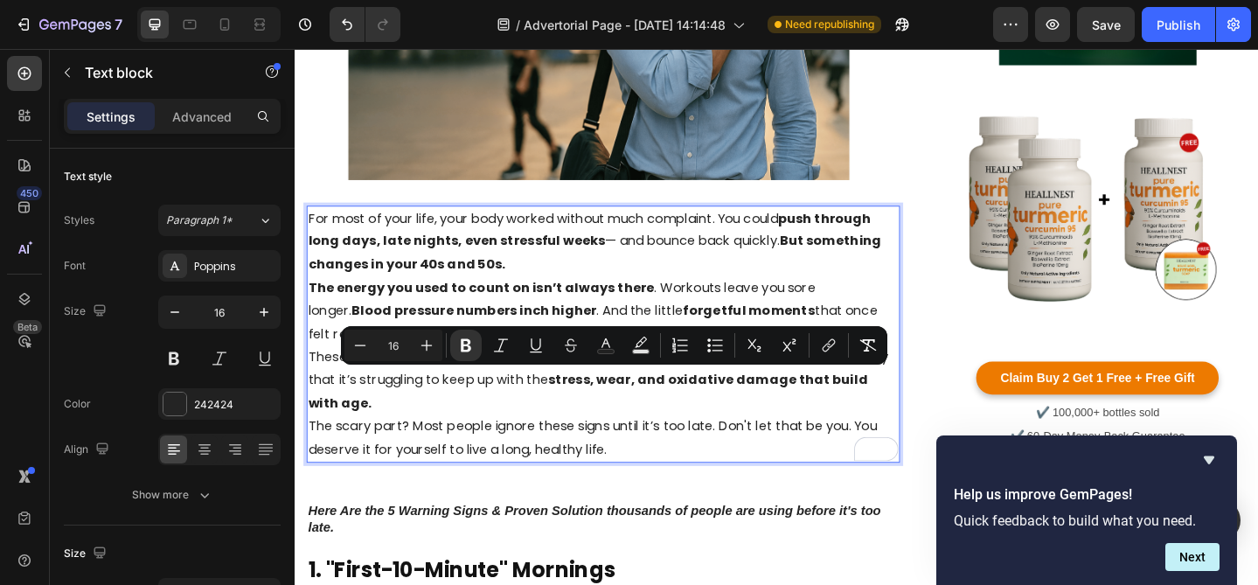
click at [652, 436] on p "These aren’t random inconveniences. They’re early warning signs — signals from …" at bounding box center [631, 409] width 643 height 75
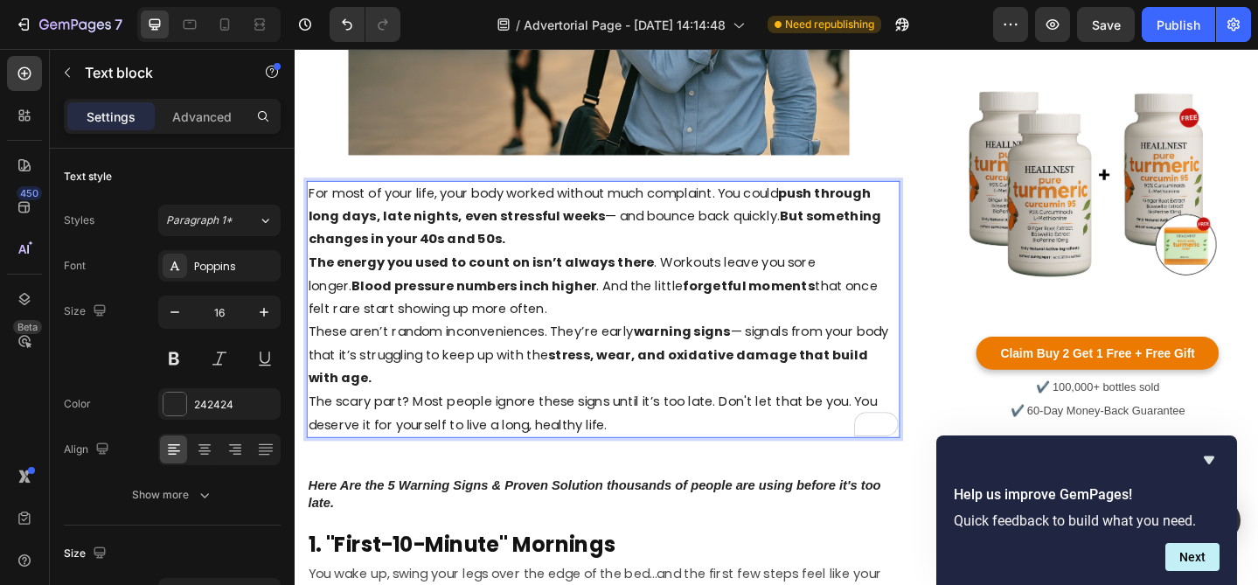
scroll to position [571, 0]
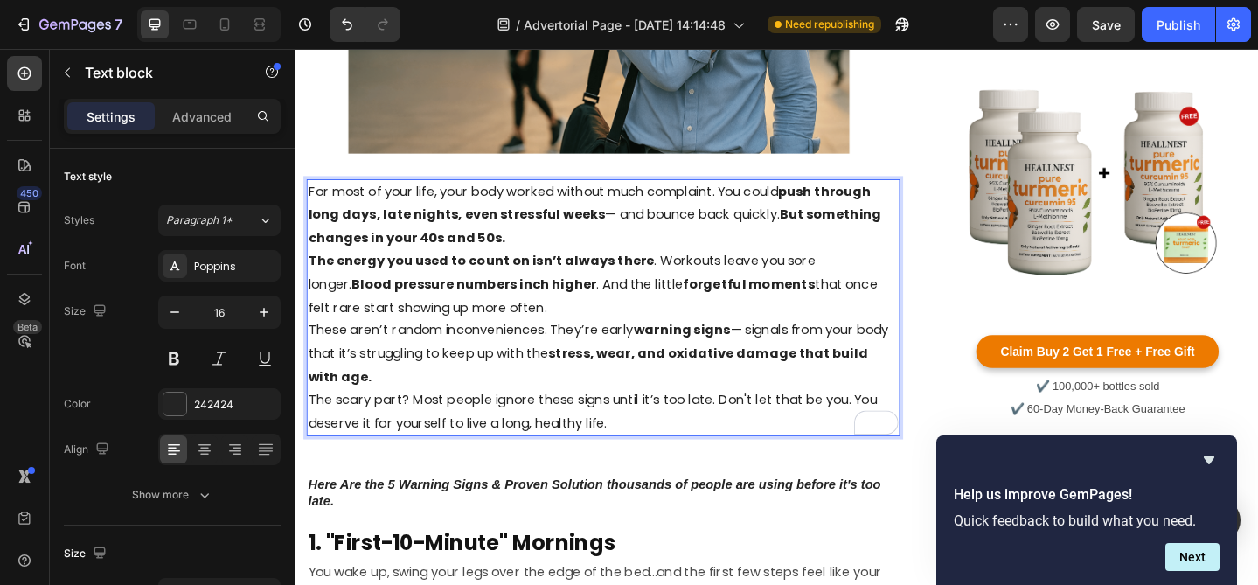
click at [760, 434] on p "The scary part? Most people ignore these signs until it’s too late. Don't let t…" at bounding box center [631, 444] width 643 height 51
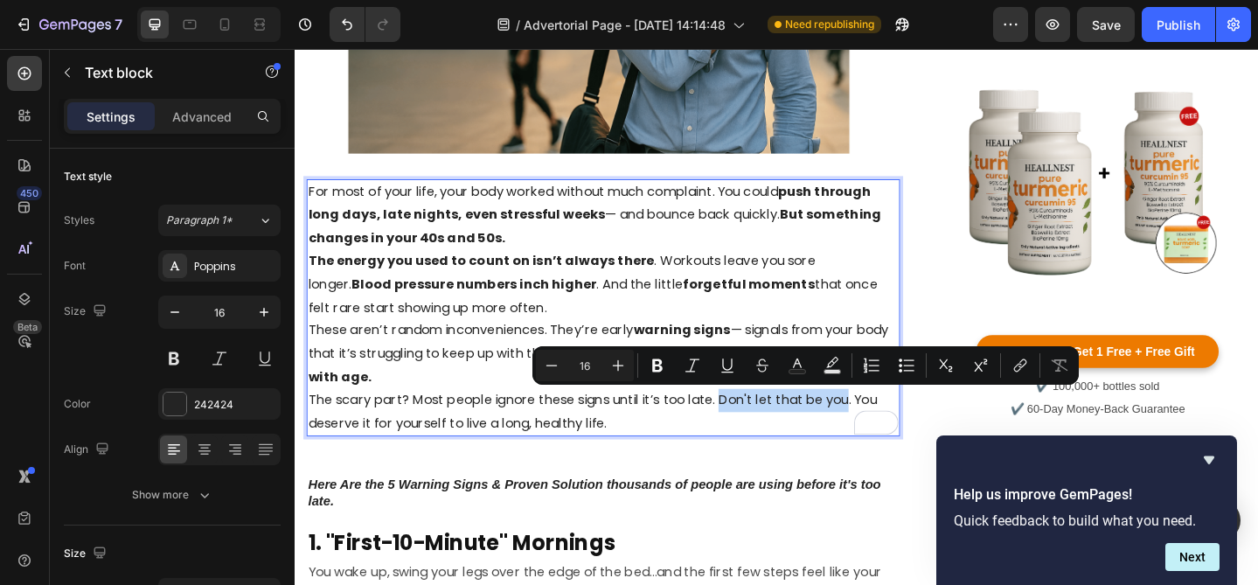
drag, startPoint x: 758, startPoint y: 432, endPoint x: 898, endPoint y: 436, distance: 140.0
click at [898, 436] on p "The scary part? Most people ignore these signs until it’s too late. Don't let t…" at bounding box center [631, 444] width 643 height 51
click at [869, 431] on p "The scary part? Most people ignore these signs until it’s too late. Don't let t…" at bounding box center [631, 444] width 643 height 51
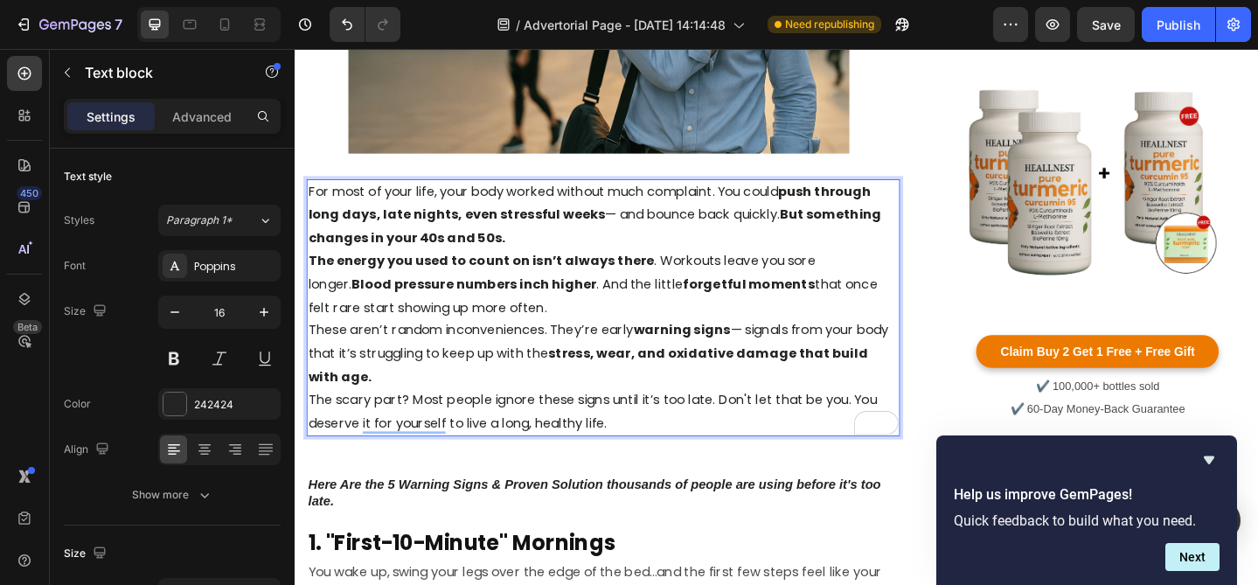
click at [879, 431] on p "The scary part? Most people ignore these signs until it’s too late. Don't let t…" at bounding box center [631, 444] width 643 height 51
click at [794, 440] on p "The scary part? Most people ignore these signs until it’s too late. Don't let t…" at bounding box center [631, 444] width 643 height 51
drag, startPoint x: 758, startPoint y: 429, endPoint x: 896, endPoint y: 438, distance: 138.5
click at [896, 438] on p "The scary part? Most people ignore these signs until it’s too late. Don't let t…" at bounding box center [631, 444] width 643 height 51
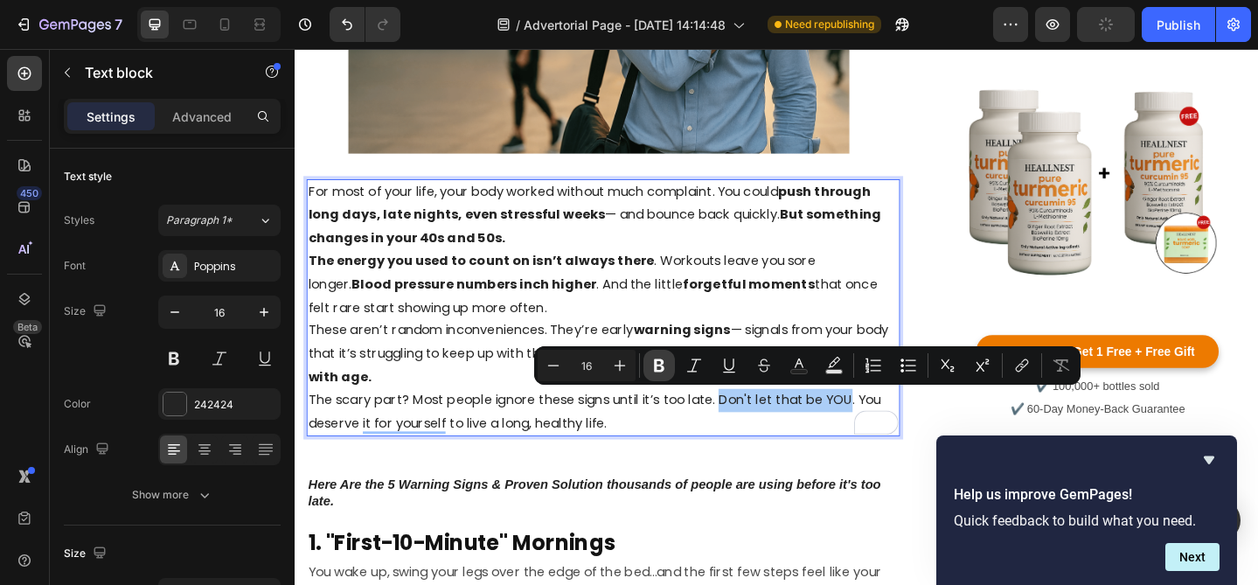
click at [652, 365] on icon "Editor contextual toolbar" at bounding box center [659, 365] width 17 height 17
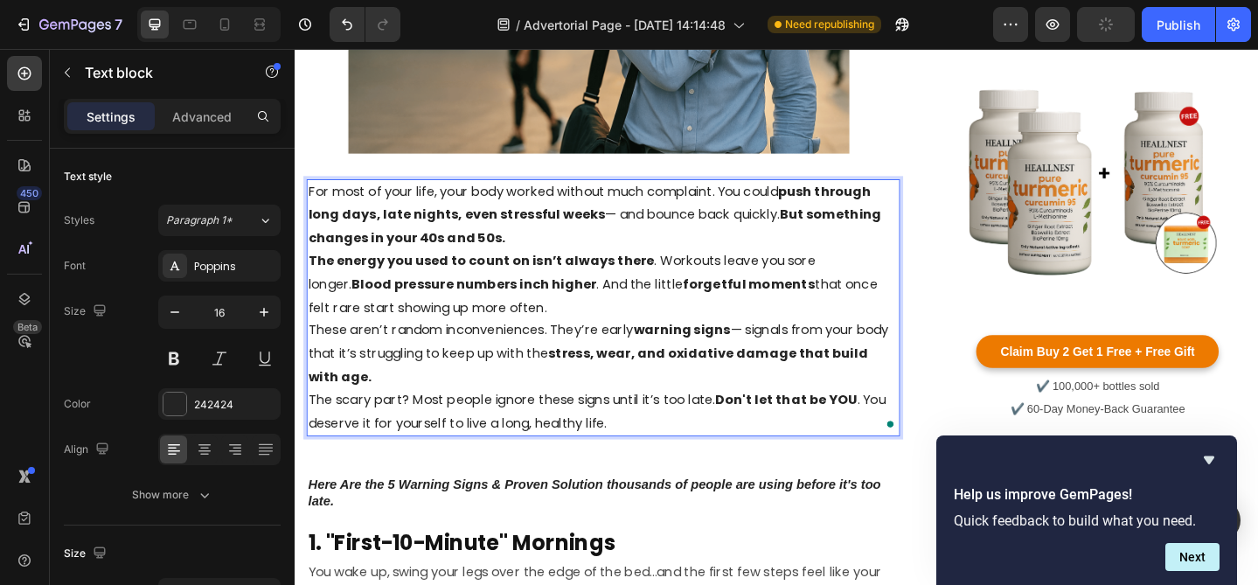
click at [794, 364] on p "These aren’t random inconveniences. They’re early warning signs — signals from …" at bounding box center [631, 380] width 643 height 75
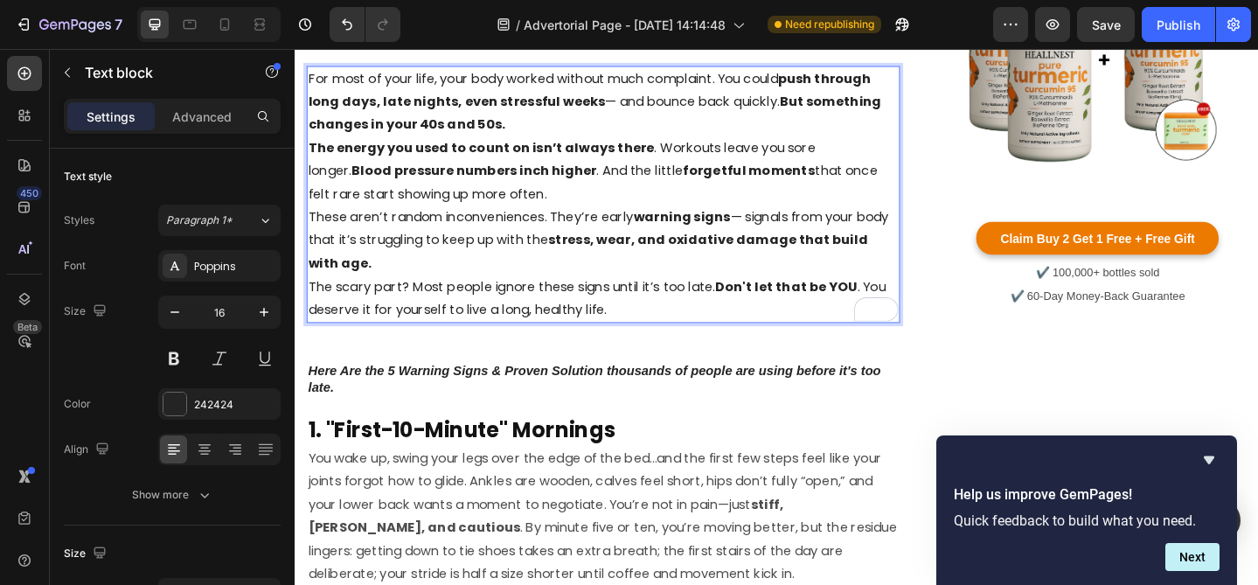
scroll to position [697, 0]
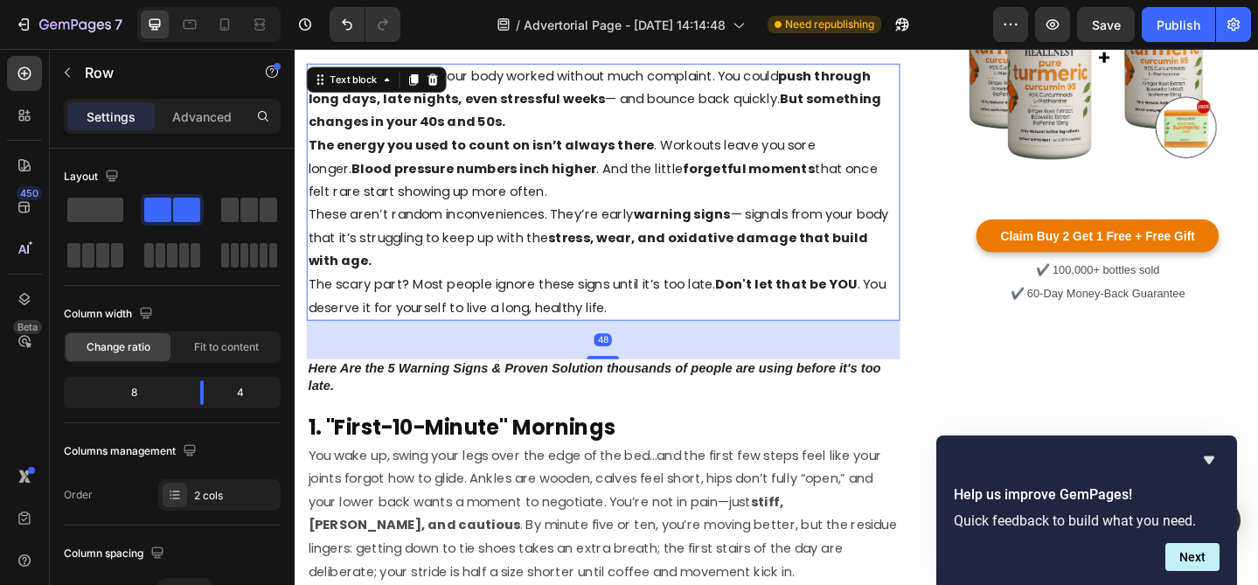
click at [735, 331] on p "The scary part? Most people ignore these signs until it’s too late. Don't let t…" at bounding box center [631, 318] width 643 height 51
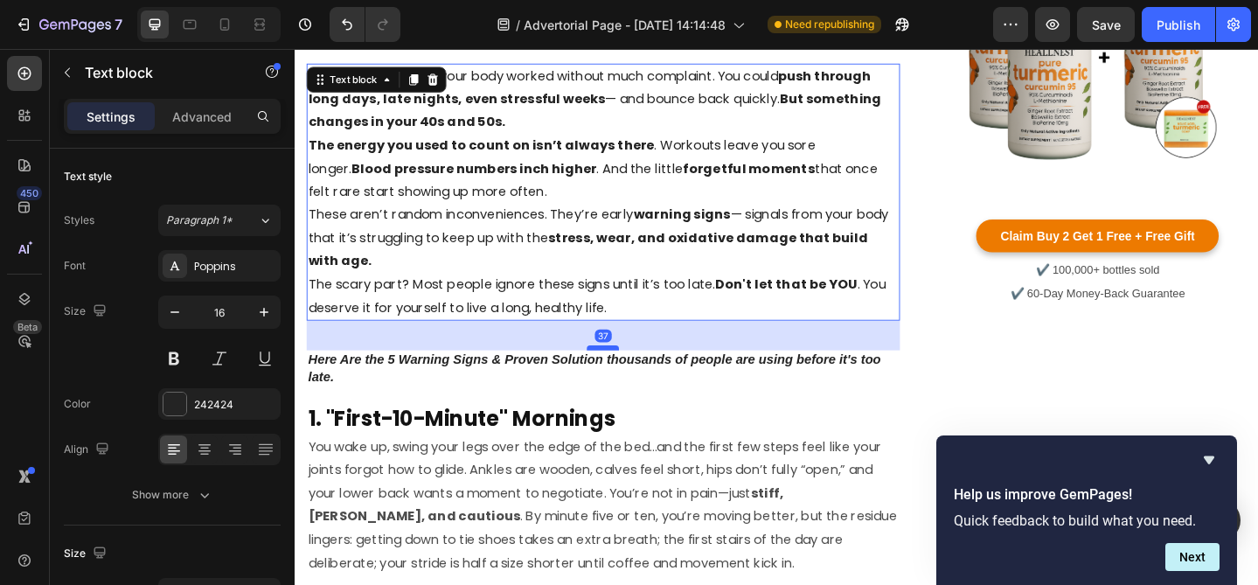
drag, startPoint x: 624, startPoint y: 383, endPoint x: 624, endPoint y: 373, distance: 9.6
click at [624, 373] on div at bounding box center [630, 374] width 35 height 5
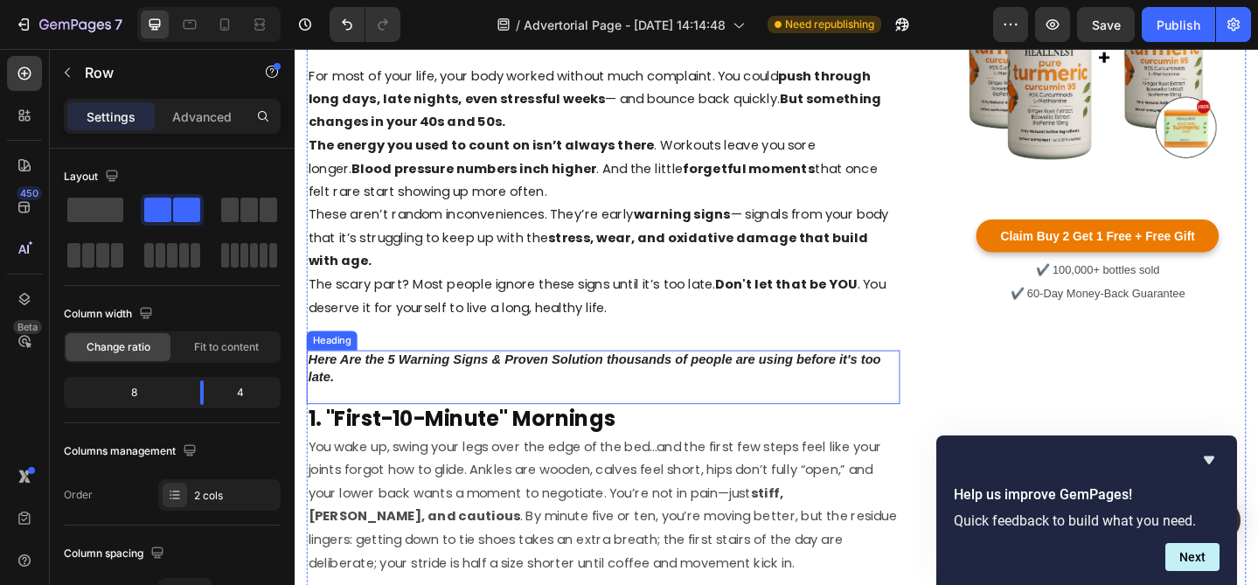
click at [516, 390] on h2 "Here Are the 5 Warning Signs & Proven Solution thousands of people are using be…" at bounding box center [631, 406] width 646 height 58
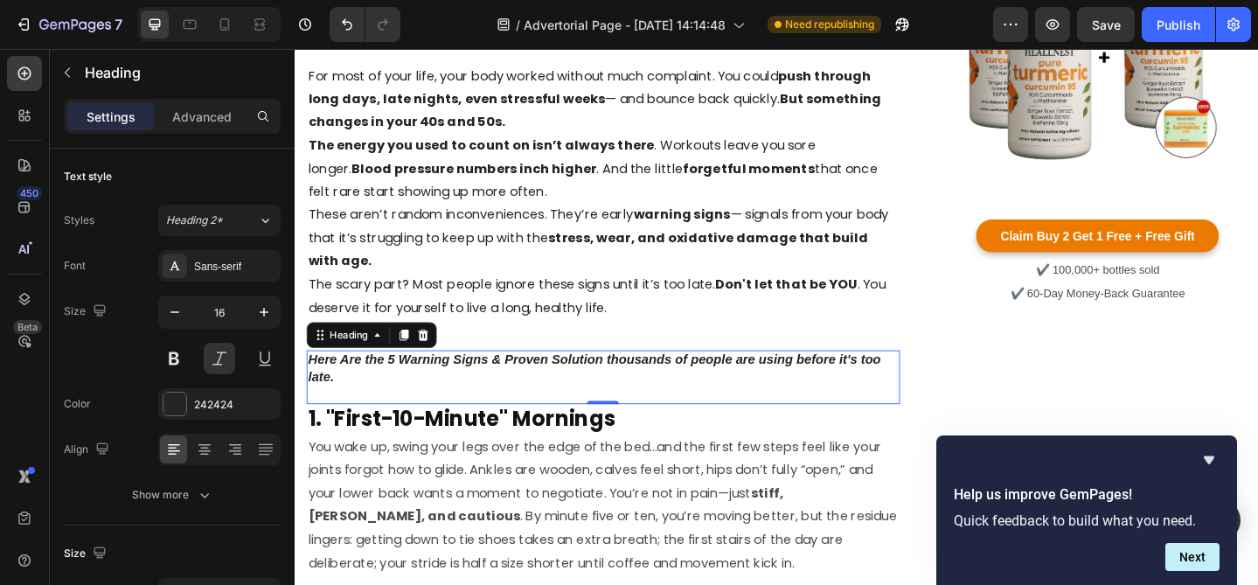
click at [511, 385] on h2 "Here Are the 5 Warning Signs & Proven Solution thousands of people are using be…" at bounding box center [631, 406] width 646 height 58
